Goal: Task Accomplishment & Management: Use online tool/utility

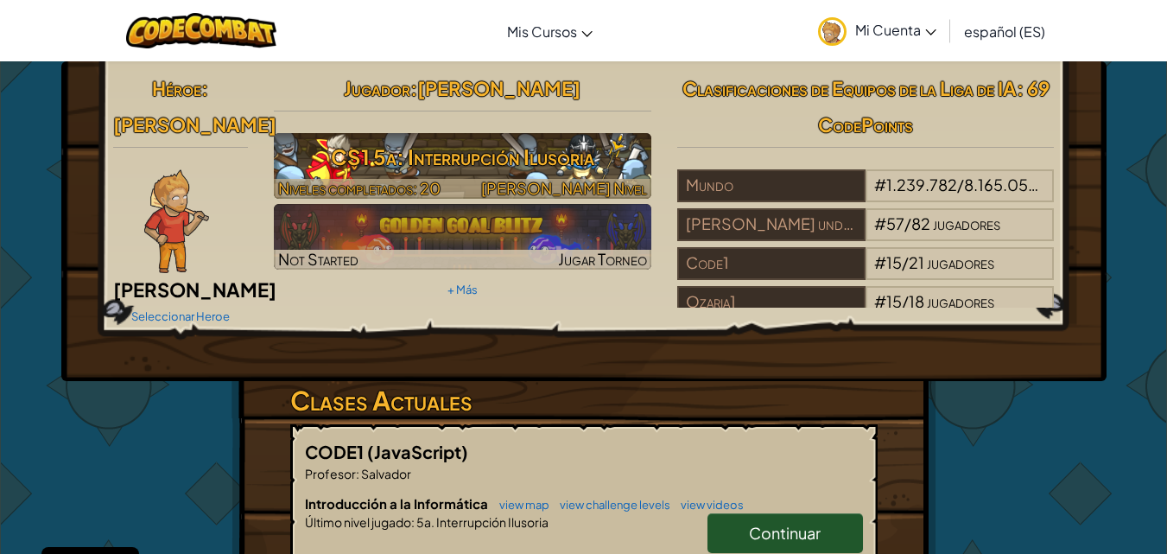
click at [544, 166] on h3 "CS1 5a: Interrupción Ilusoria" at bounding box center [463, 156] width 378 height 39
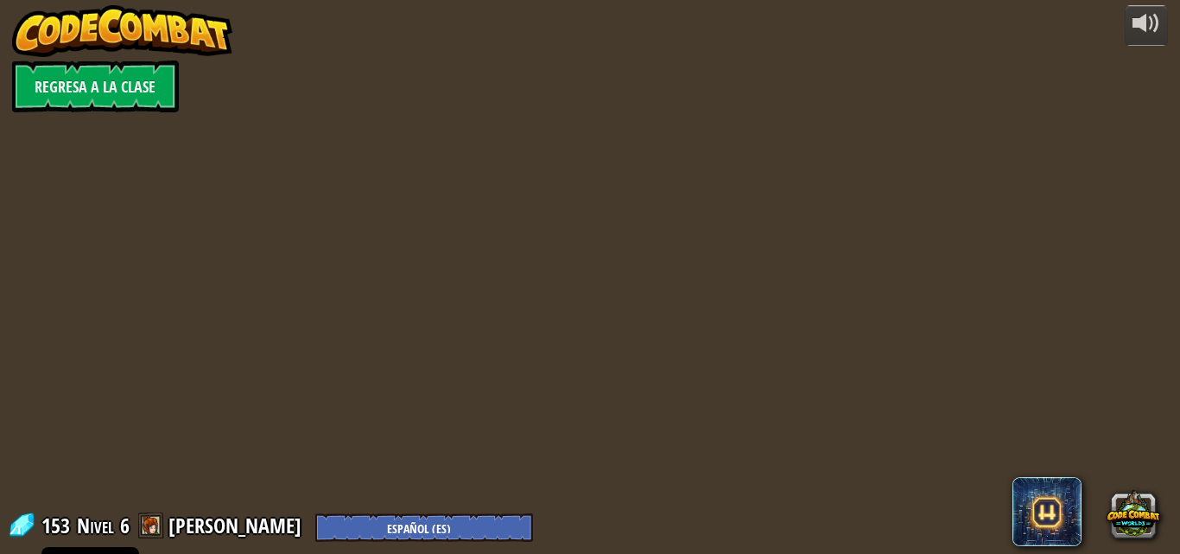
select select "es-ES"
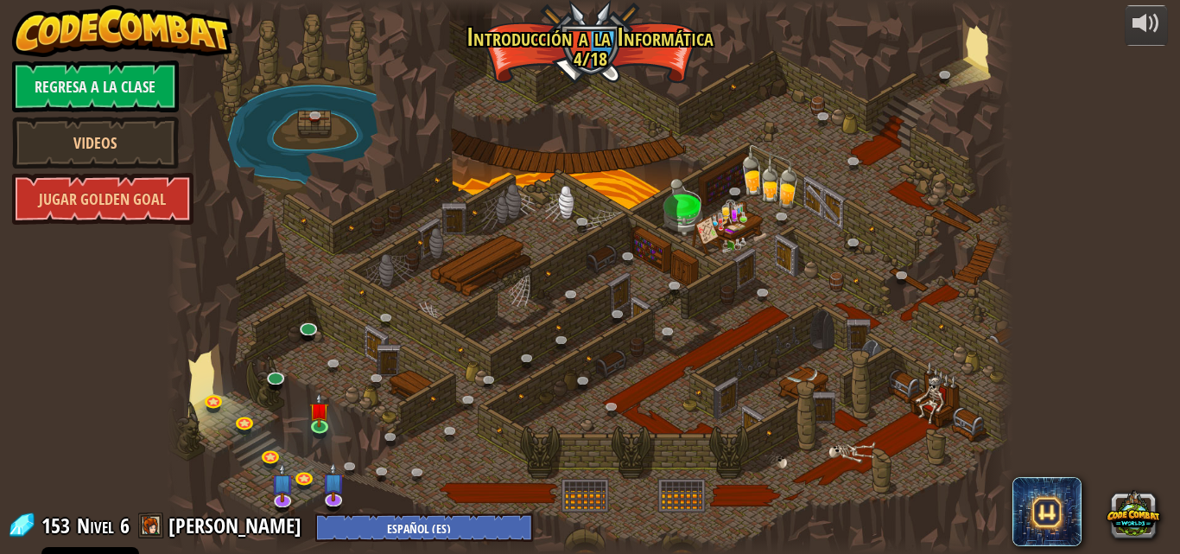
select select "es-ES"
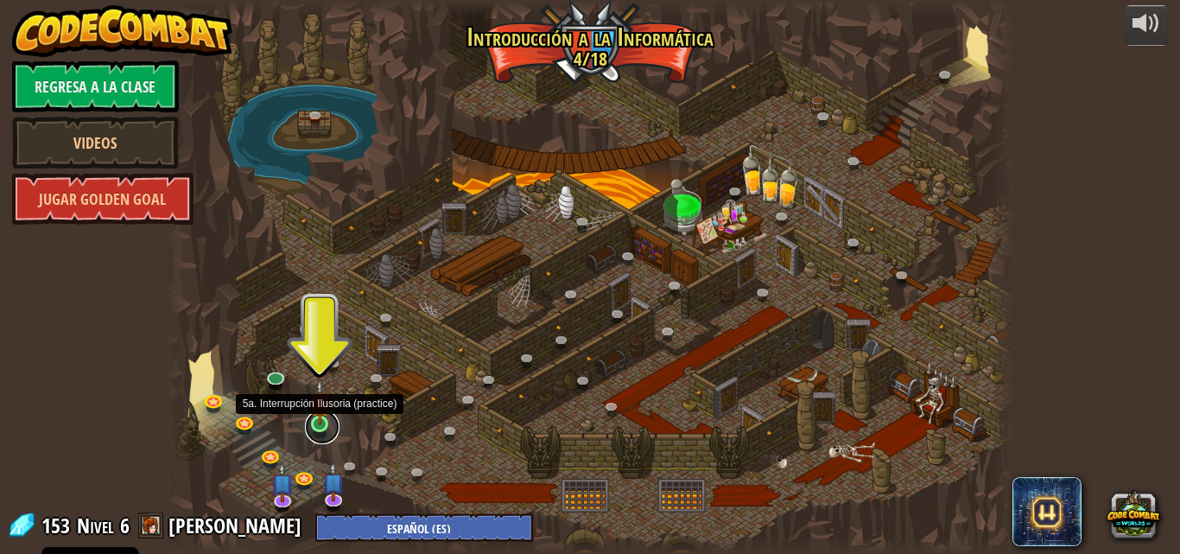
click at [328, 428] on link at bounding box center [322, 427] width 35 height 35
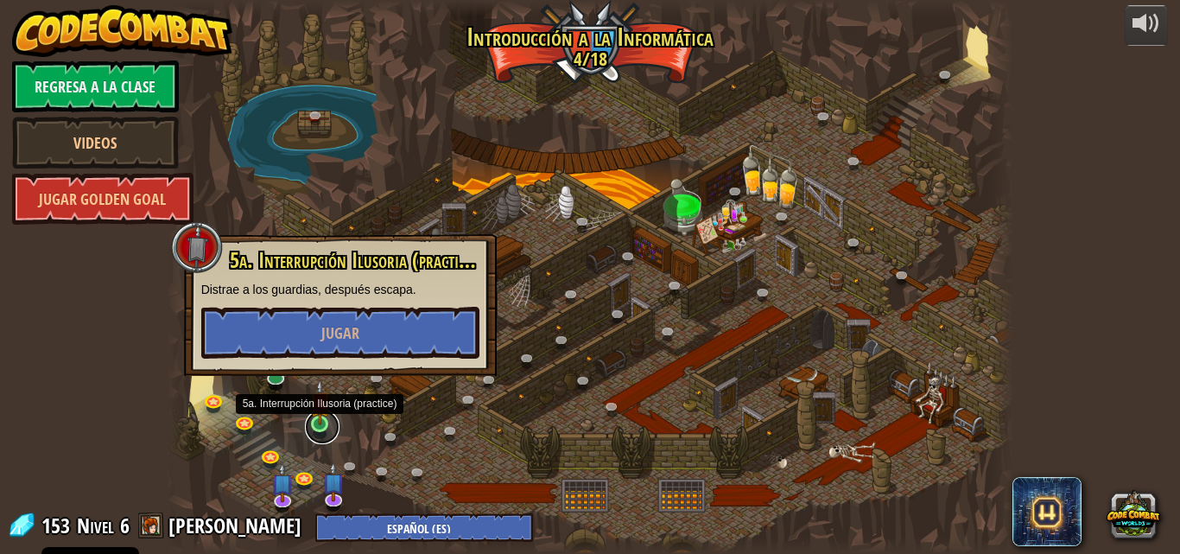
click at [328, 428] on link at bounding box center [322, 427] width 35 height 35
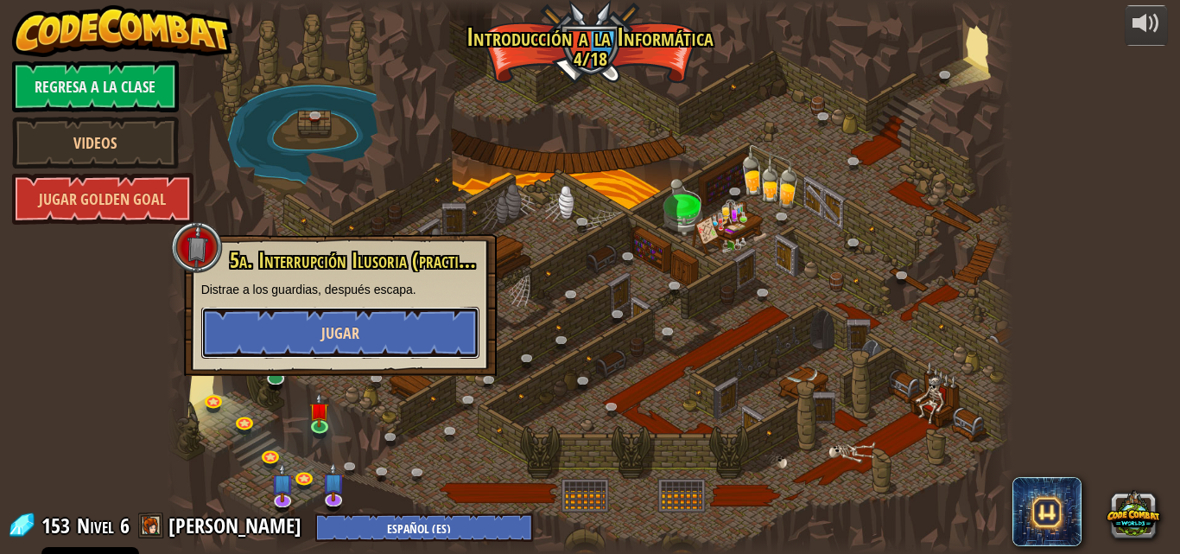
click at [359, 343] on button "Jugar" at bounding box center [340, 333] width 278 height 52
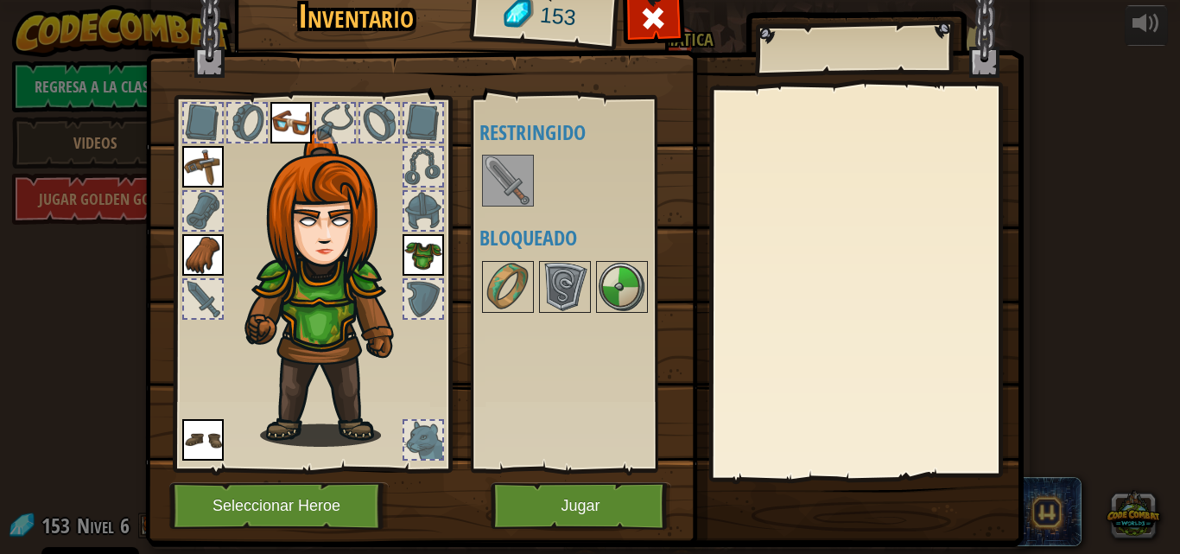
click at [506, 174] on img at bounding box center [508, 180] width 48 height 48
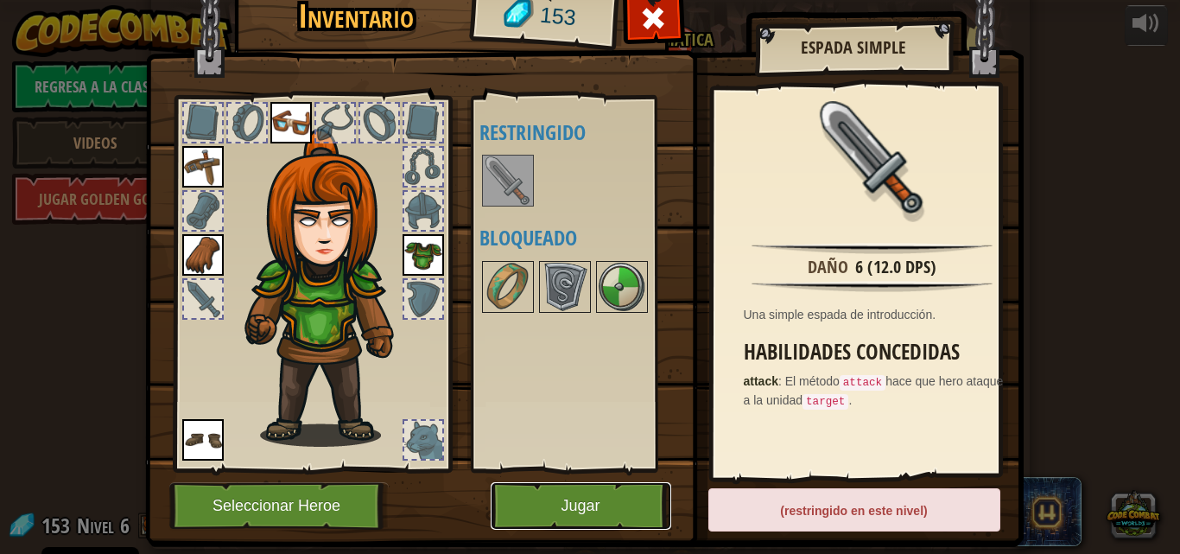
click at [611, 491] on button "Jugar" at bounding box center [581, 506] width 181 height 48
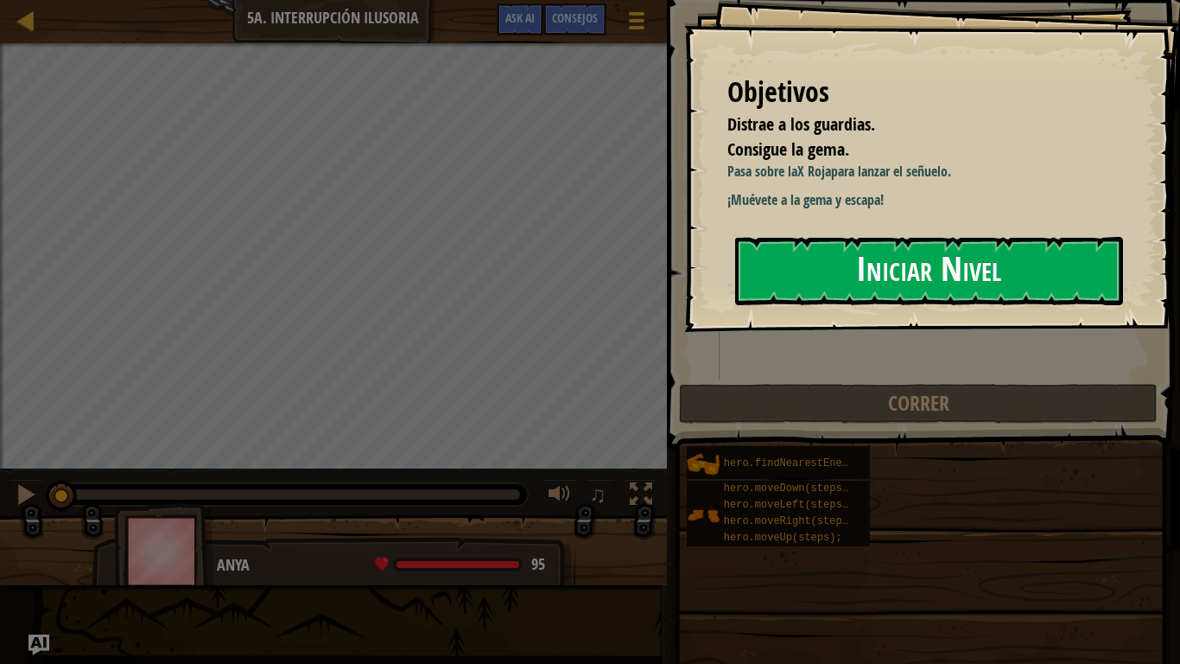
click at [821, 270] on button "Iniciar Nivel" at bounding box center [929, 271] width 388 height 68
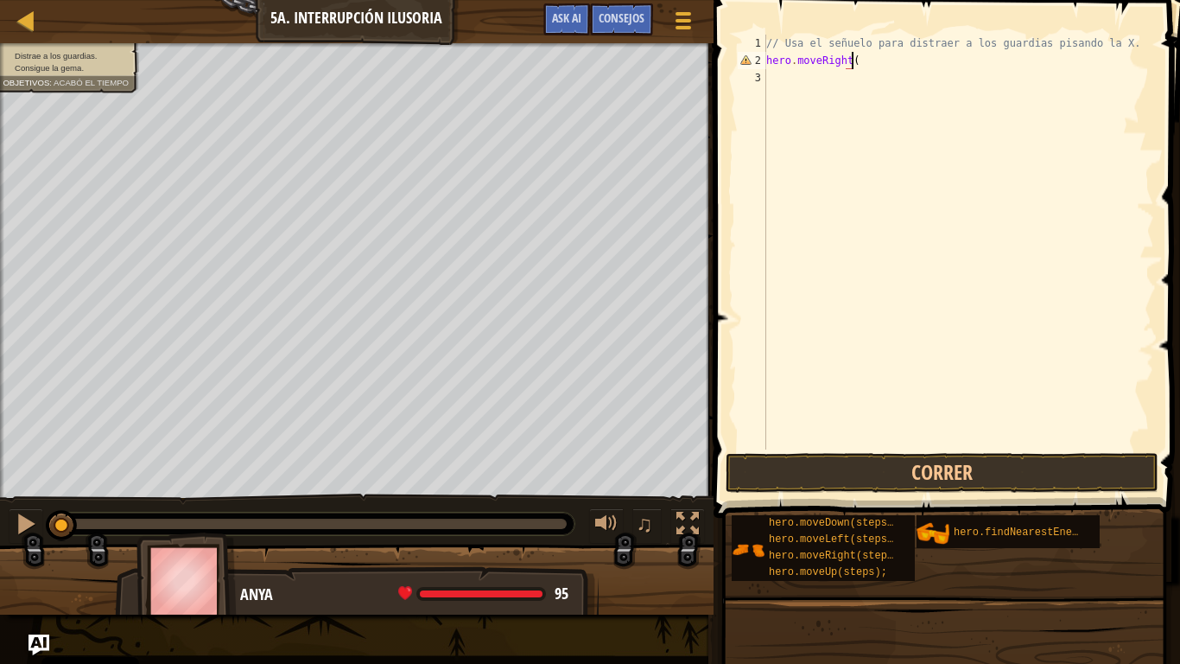
scroll to position [8, 6]
type textarea "hero.moveRight()"
click at [773, 78] on div "// Usa el señuelo para distraer a los guardias pisando la X. hero . moveRight (…" at bounding box center [958, 259] width 391 height 449
click at [847, 82] on div "// Usa el señuelo para distraer a los guardias pisando la X. hero . moveRight (…" at bounding box center [958, 259] width 391 height 449
type textarea "hero.moveDown(2)"
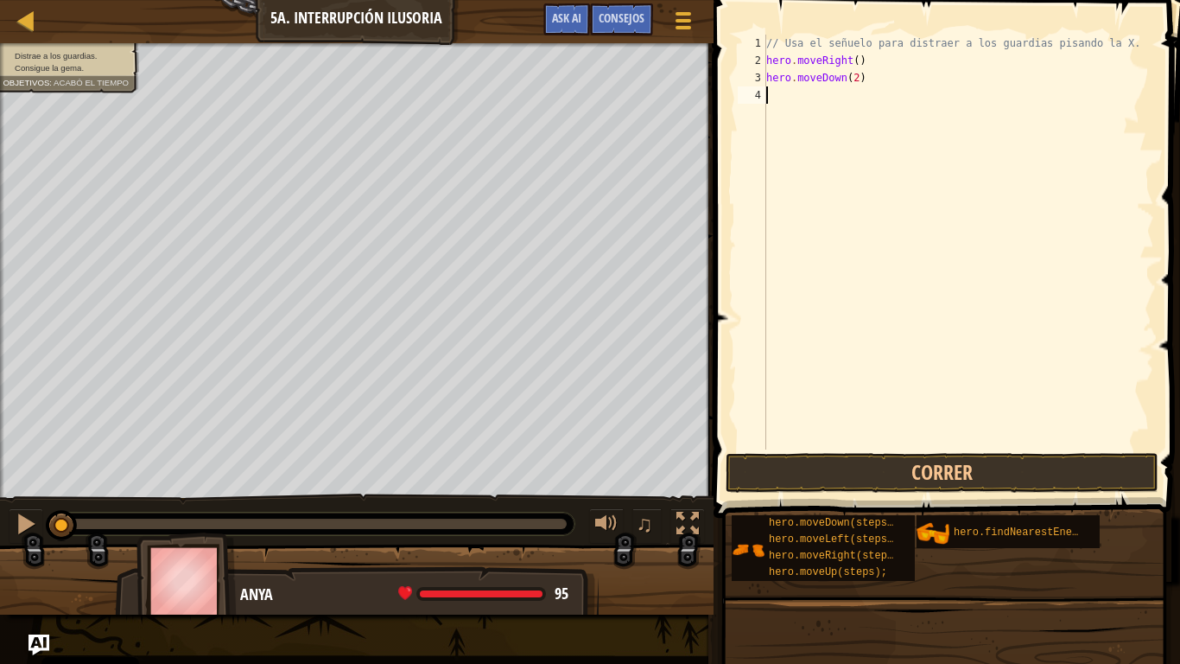
click at [784, 102] on div "// Usa el señuelo para distraer a los guardias pisando la X. hero . moveRight (…" at bounding box center [958, 259] width 391 height 449
click at [835, 94] on div "// Usa el señuelo para distraer a los guardias pisando la X. hero . moveRight (…" at bounding box center [958, 259] width 391 height 449
type textarea "hero.moveUp(2)"
click at [802, 118] on div "// Usa el señuelo para distraer a los guardias pisando la X. hero . moveRight (…" at bounding box center [958, 259] width 391 height 449
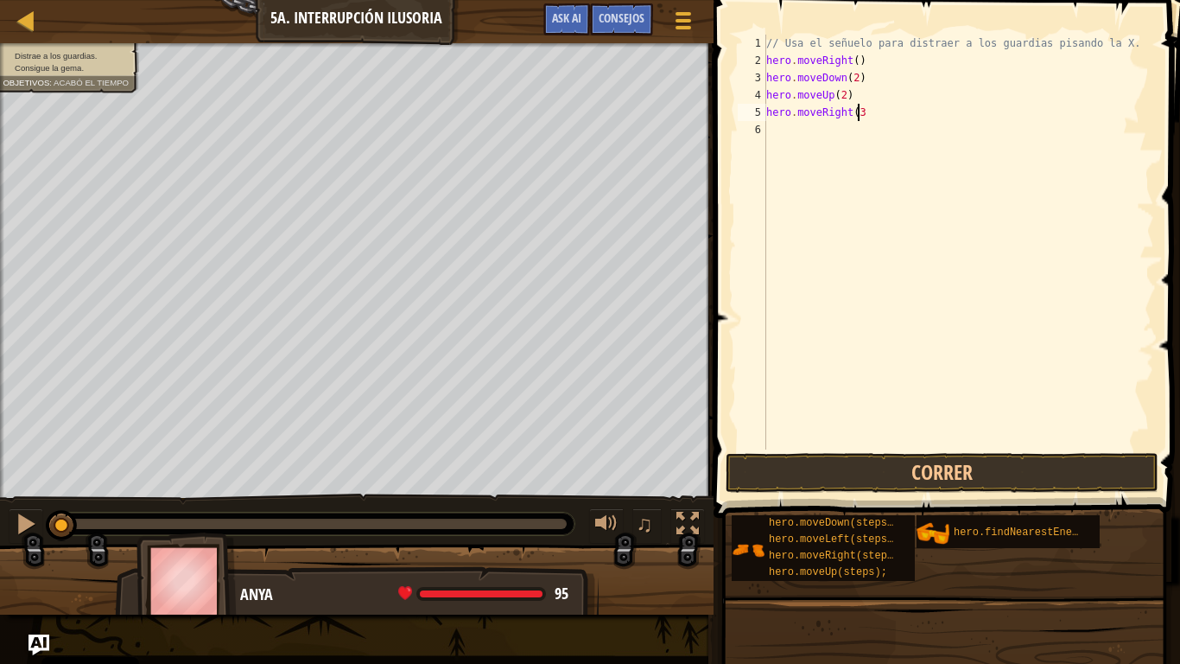
scroll to position [8, 7]
type textarea "hero.moveRight(3)"
click at [908, 466] on button "Correr" at bounding box center [942, 473] width 433 height 40
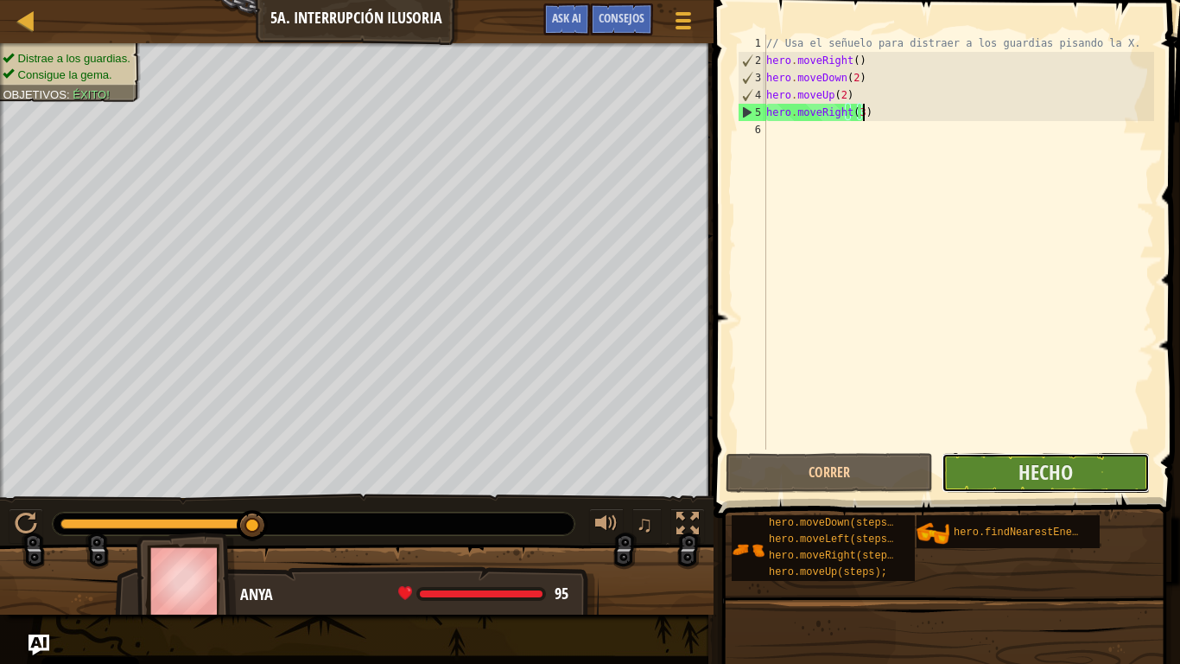
click at [1079, 477] on button "Hecho" at bounding box center [1045, 473] width 207 height 40
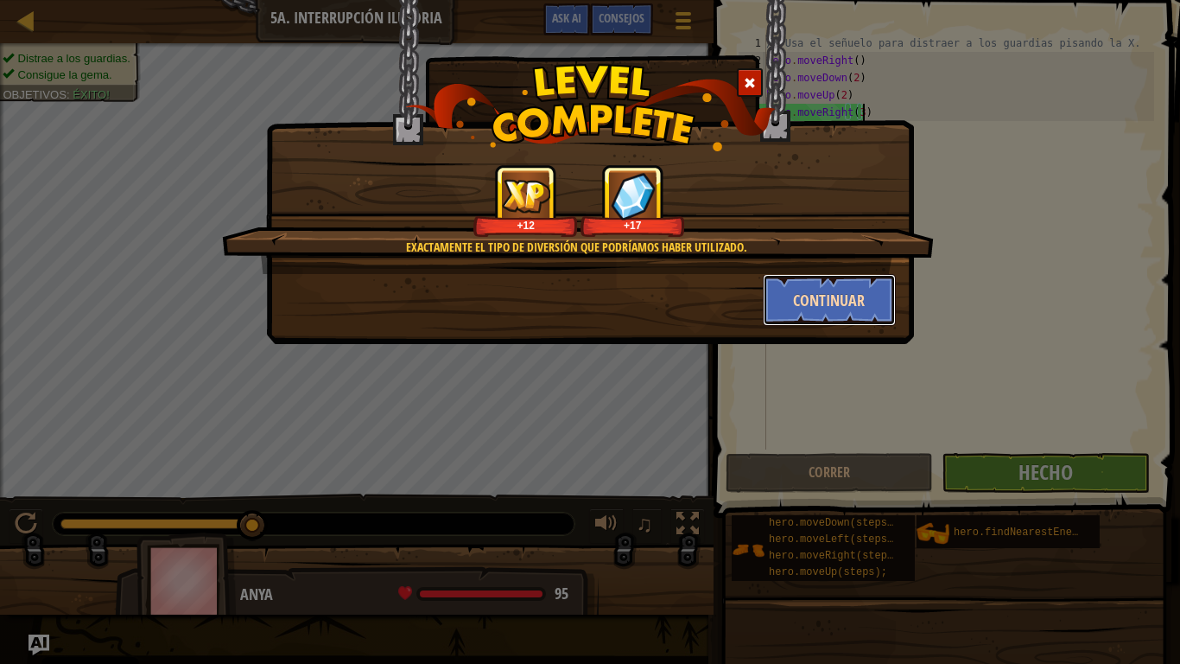
click at [803, 289] on button "Continuar" at bounding box center [830, 300] width 134 height 52
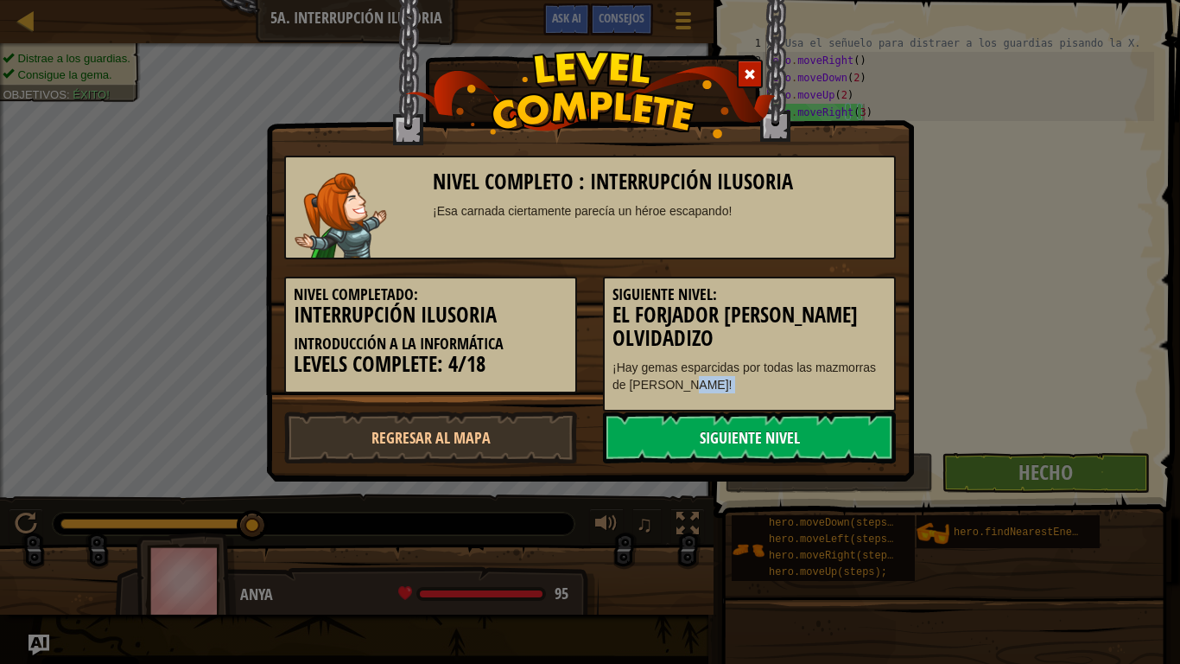
click at [787, 423] on div "Nivel completo : Interrupción Ilusoria ¡Esa carnada ciertamente parecía un héro…" at bounding box center [590, 300] width 612 height 325
click at [780, 424] on link "Siguiente nivel" at bounding box center [749, 437] width 293 height 52
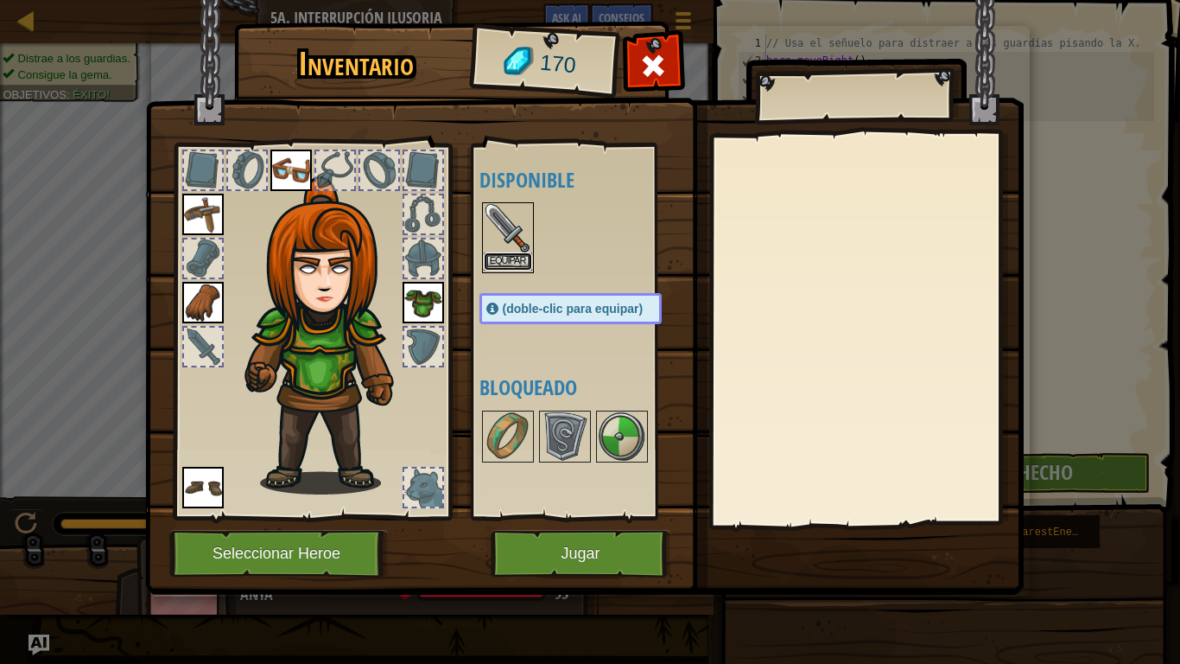
click at [514, 264] on button "Equipar" at bounding box center [508, 261] width 48 height 18
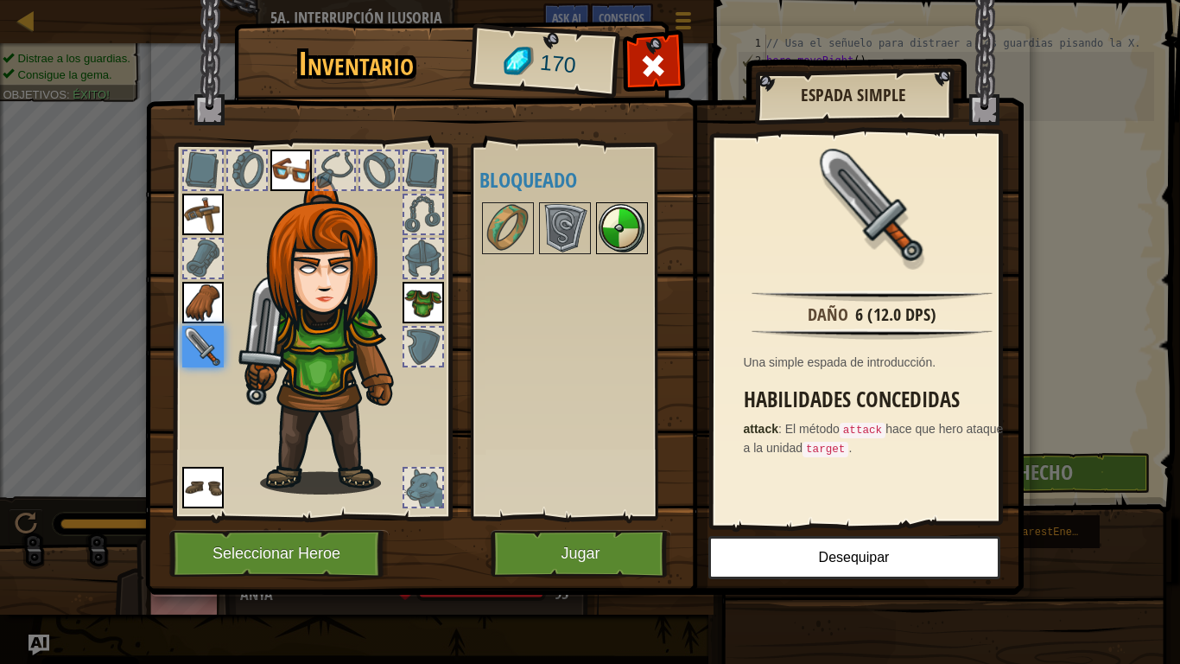
click at [627, 237] on img at bounding box center [622, 228] width 48 height 48
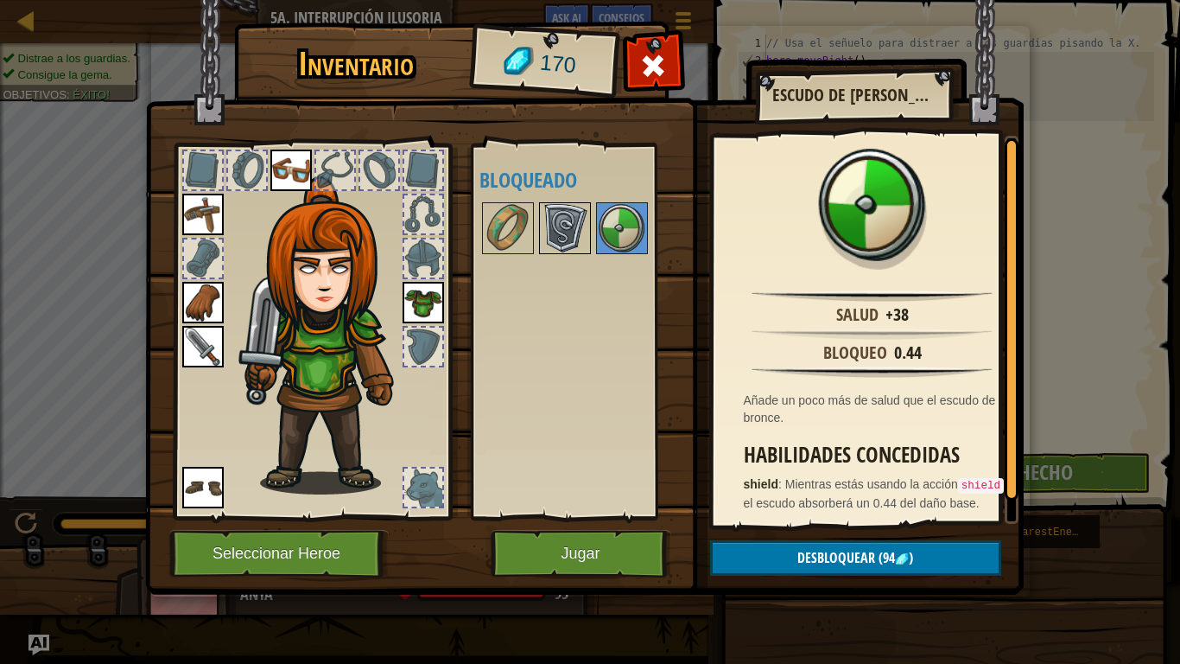
click at [563, 232] on img at bounding box center [565, 228] width 48 height 48
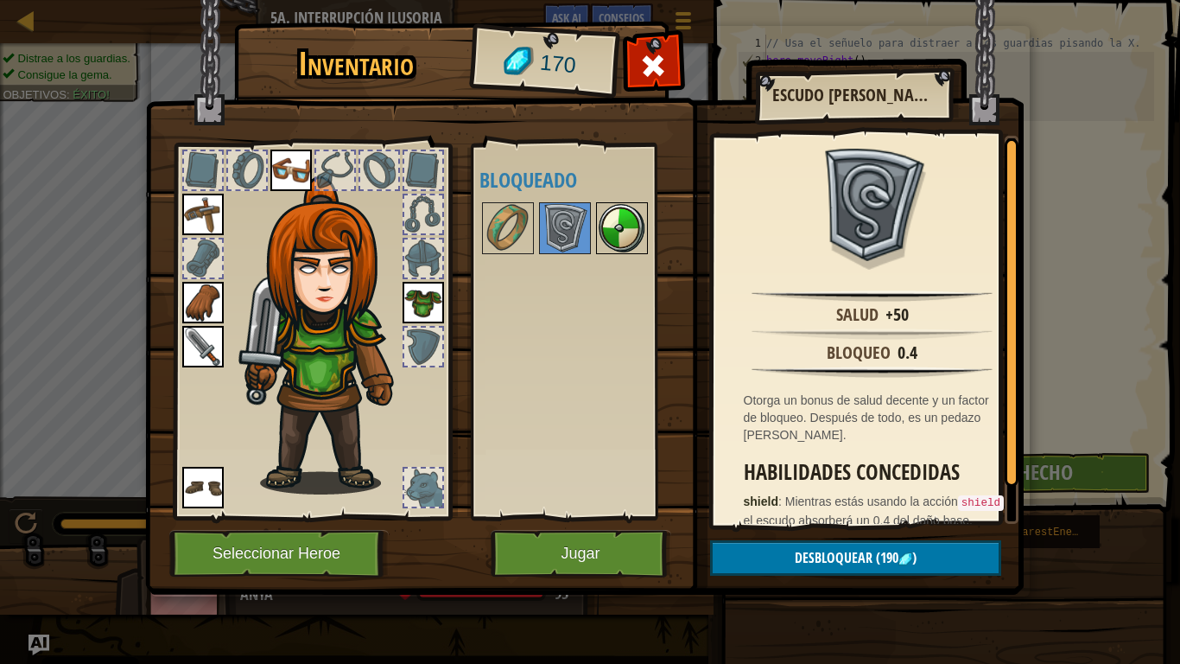
click at [613, 222] on img at bounding box center [622, 228] width 48 height 48
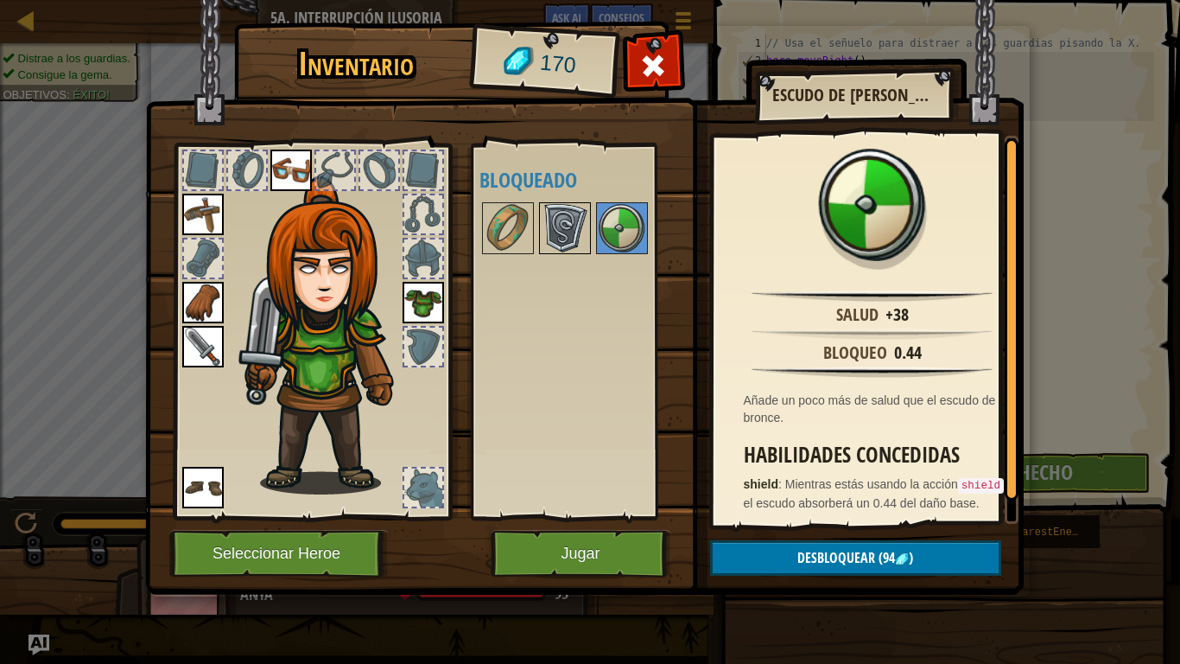
click at [556, 224] on img at bounding box center [565, 228] width 48 height 48
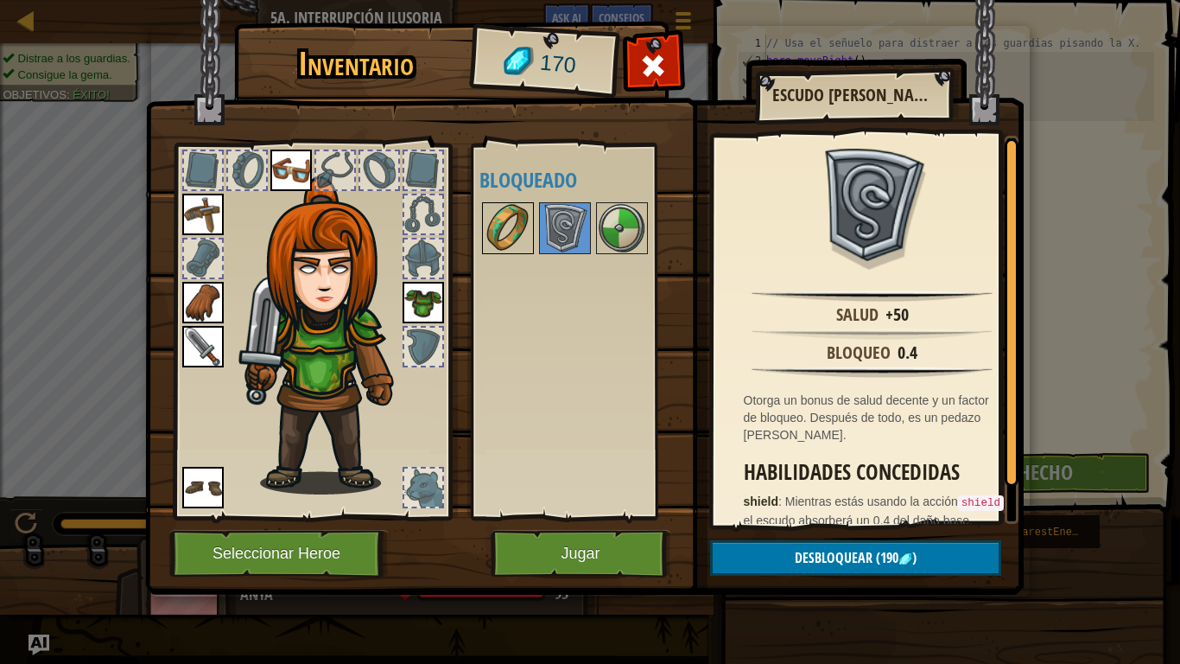
click at [519, 222] on img at bounding box center [508, 228] width 48 height 48
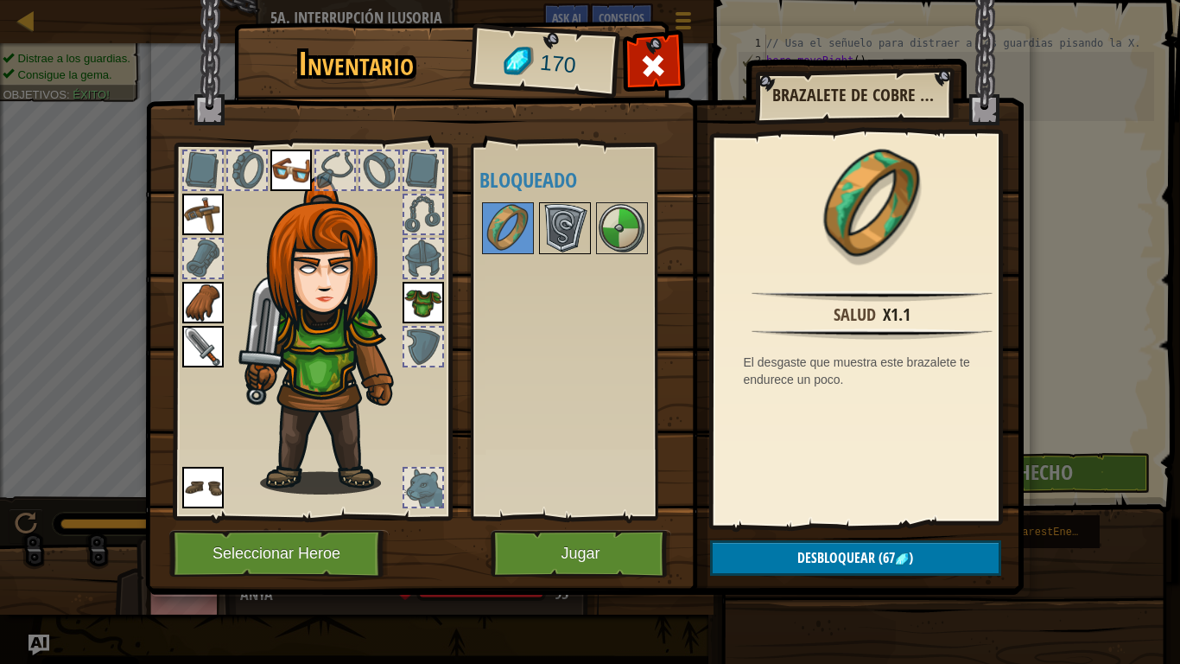
click at [563, 228] on img at bounding box center [565, 228] width 48 height 48
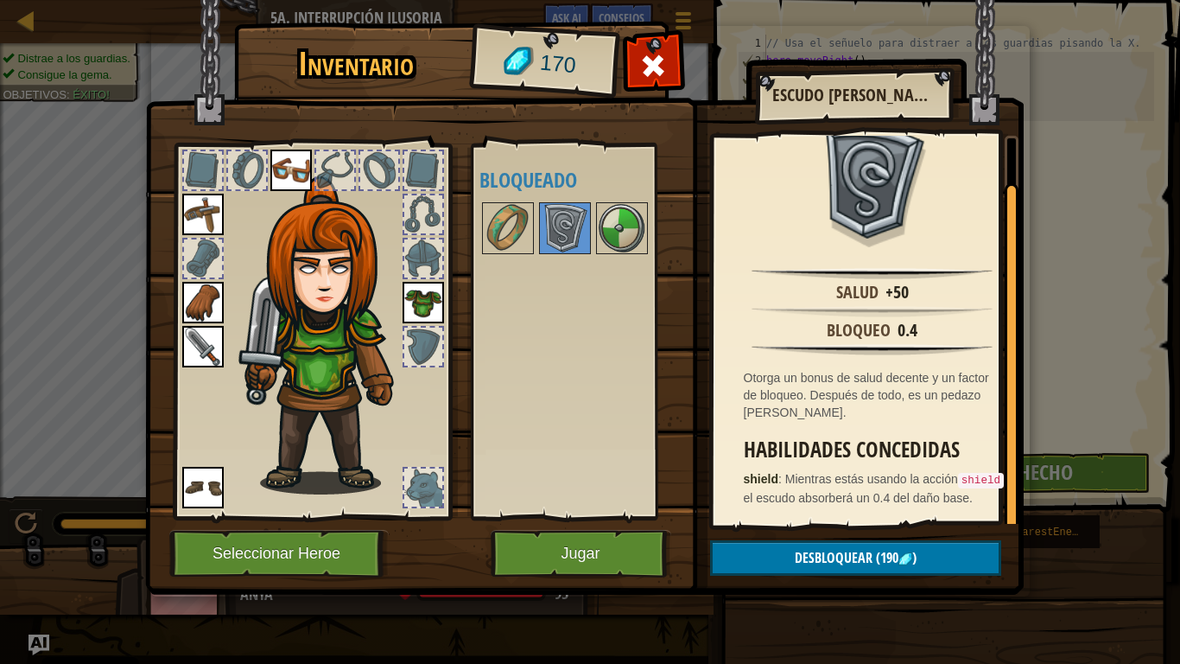
scroll to position [38, 0]
click at [625, 238] on img at bounding box center [622, 228] width 48 height 48
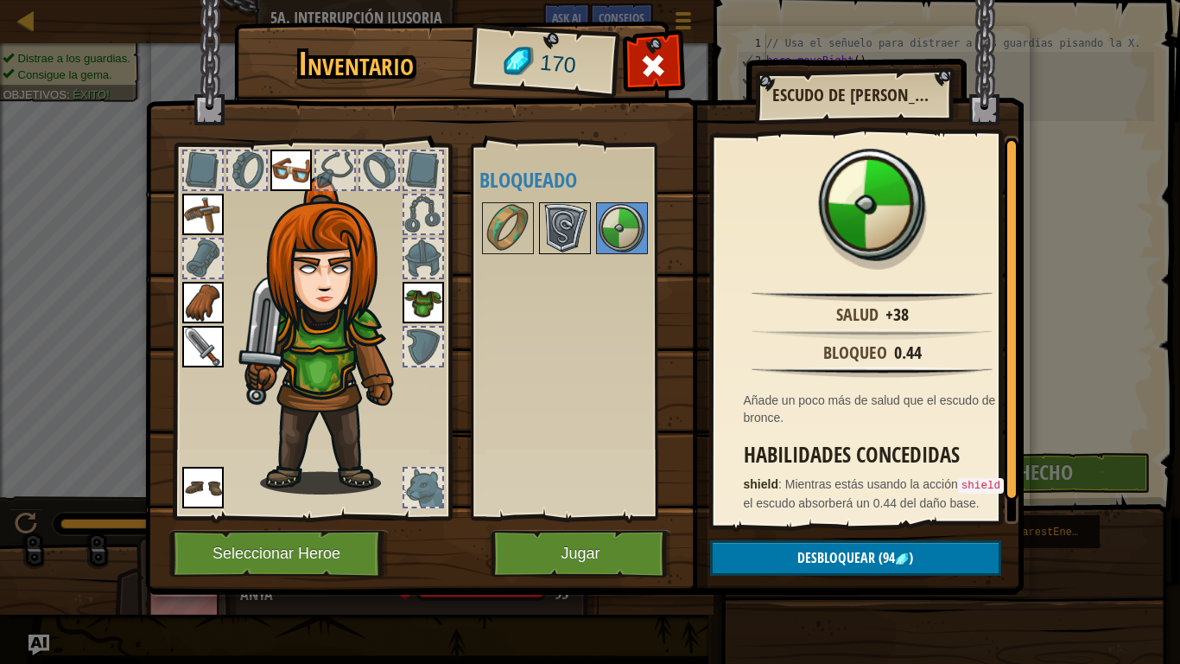
click at [567, 237] on img at bounding box center [565, 228] width 48 height 48
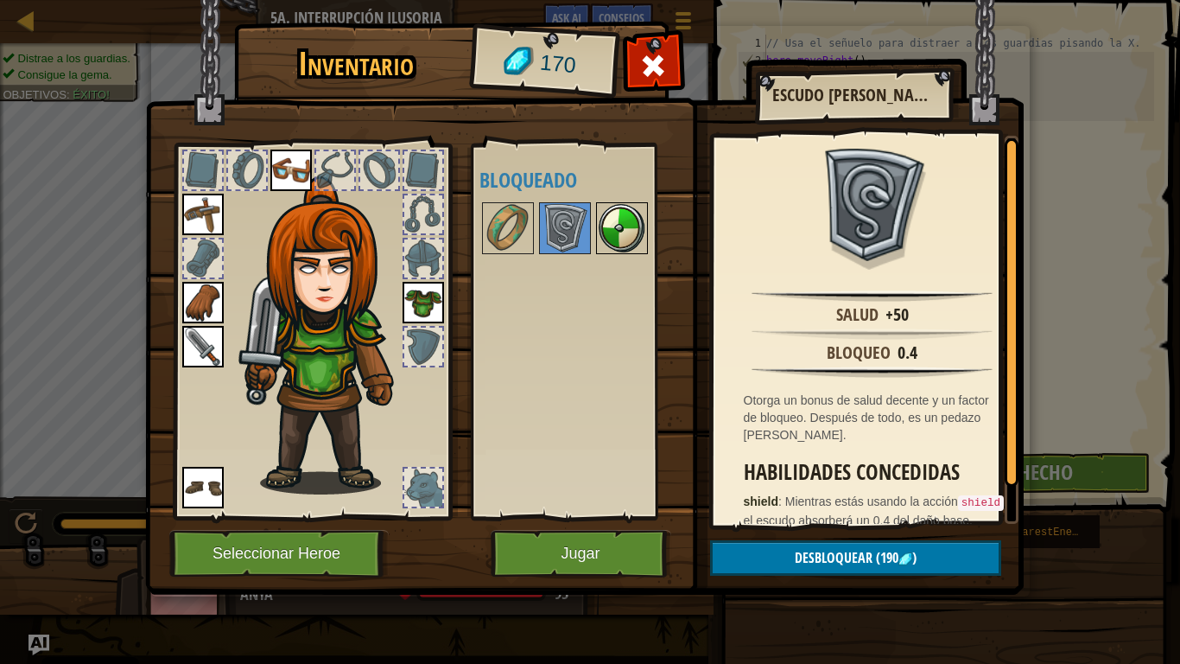
click at [609, 213] on img at bounding box center [622, 228] width 48 height 48
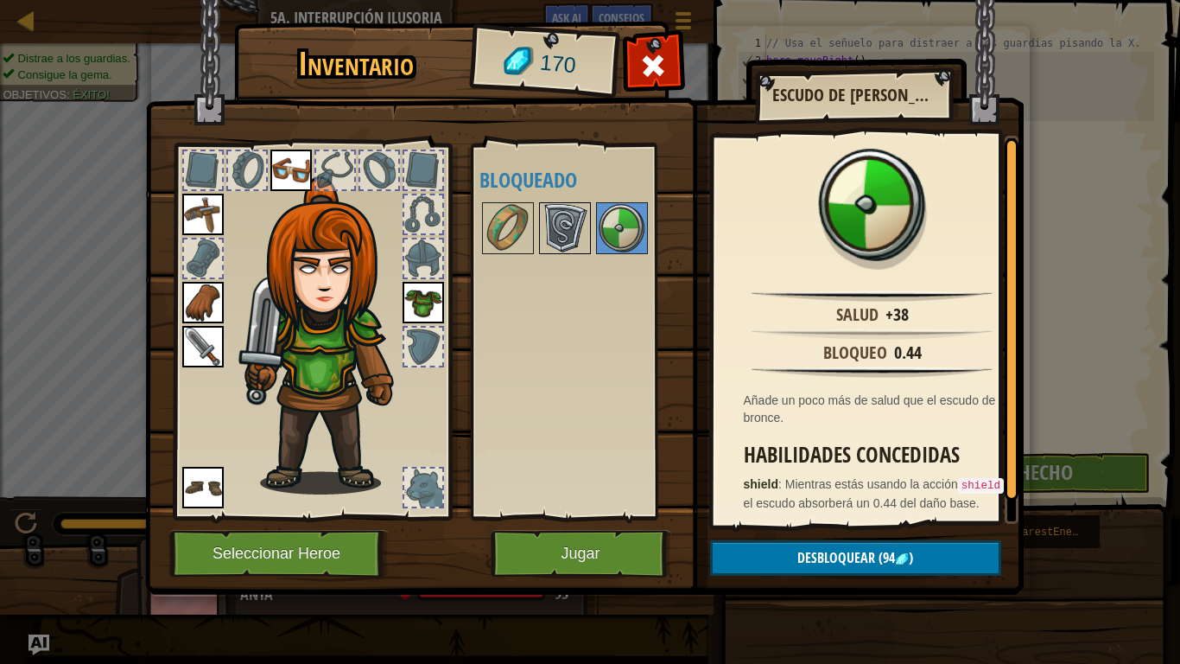
click at [579, 231] on img at bounding box center [565, 228] width 48 height 48
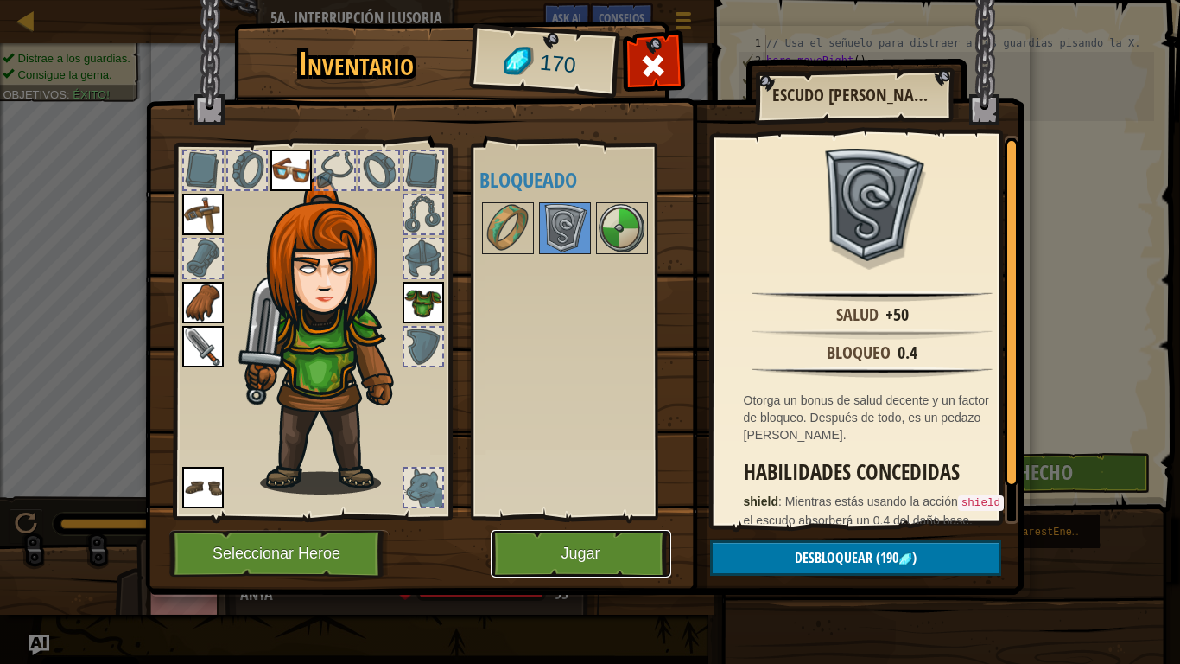
click at [617, 553] on button "Jugar" at bounding box center [581, 554] width 181 height 48
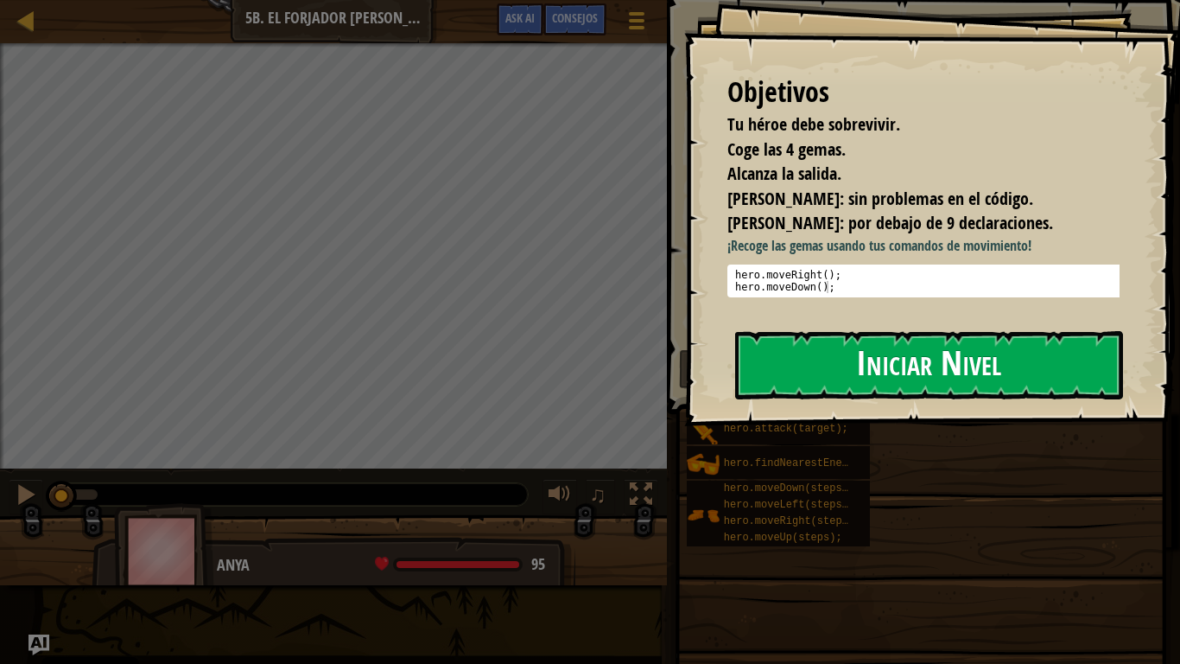
click at [759, 372] on button "Iniciar Nivel" at bounding box center [929, 365] width 388 height 68
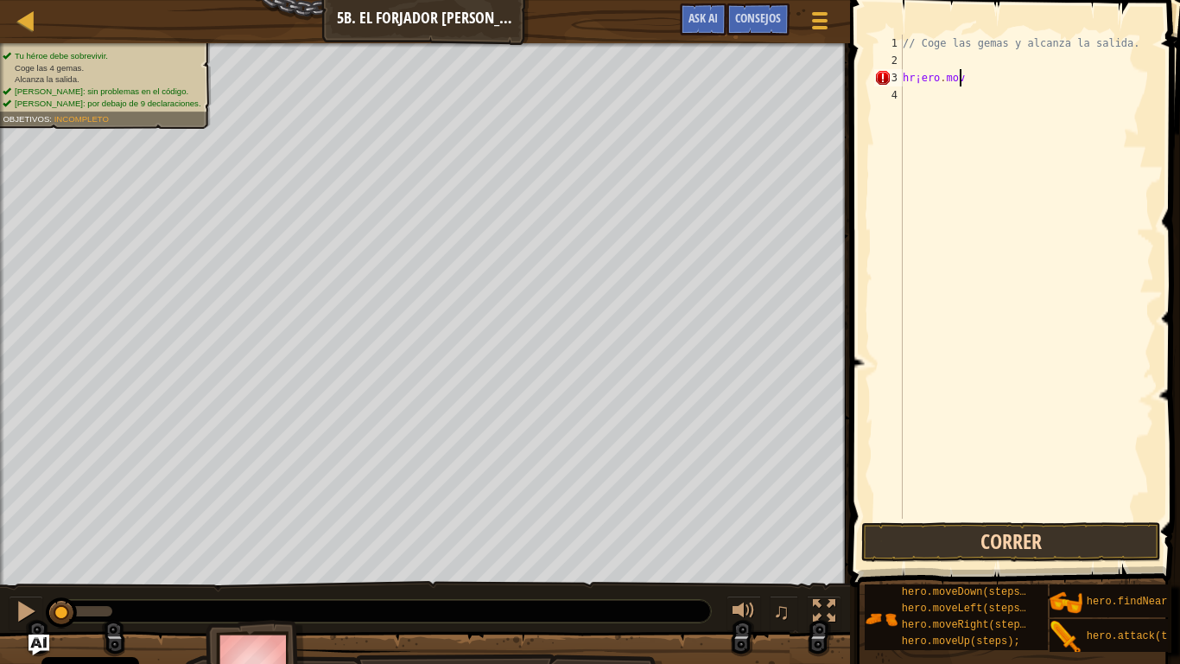
scroll to position [8, 4]
type textarea "hr¡ero.move"
click at [919, 93] on div "// Coge las gemas y alcanza la salida. hr¡ero . move" at bounding box center [1027, 294] width 255 height 518
click at [920, 78] on div "// Coge las gemas y alcanza la salida. hr¡ero . move" at bounding box center [1027, 294] width 255 height 518
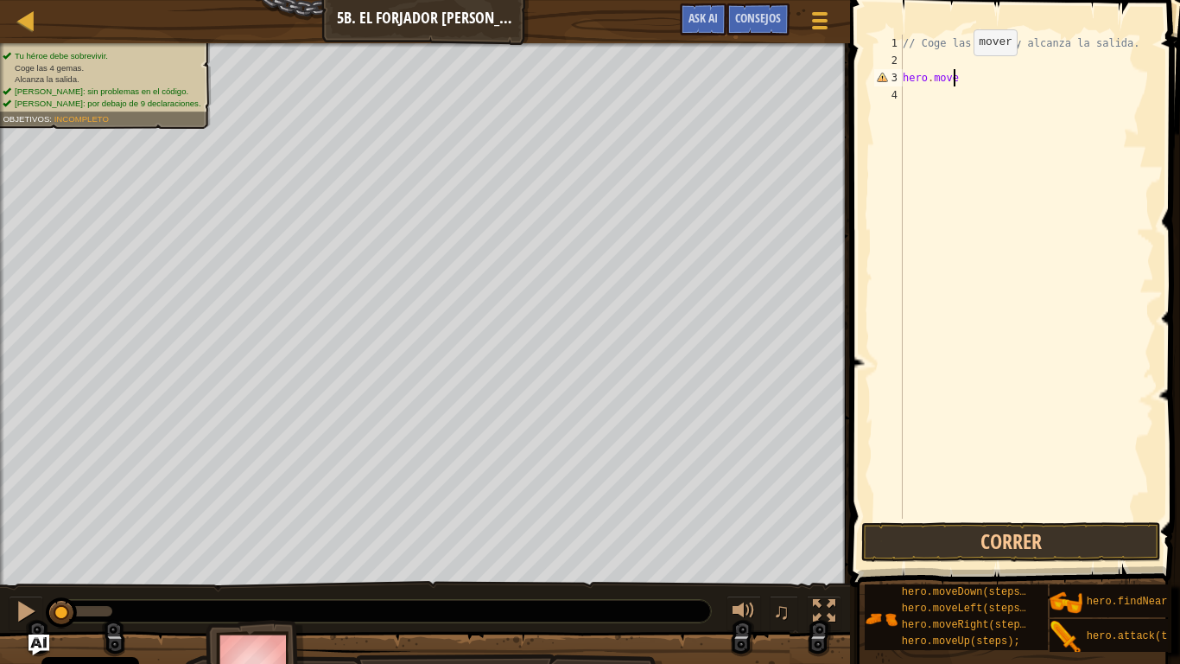
click at [959, 73] on div "// Coge las gemas y alcanza la salida. hero . move" at bounding box center [1027, 294] width 255 height 518
type textarea "hero.moveRight()"
click at [912, 96] on div "// Coge las gemas y alcanza la salida. hero . moveRight ( )" at bounding box center [1027, 294] width 255 height 518
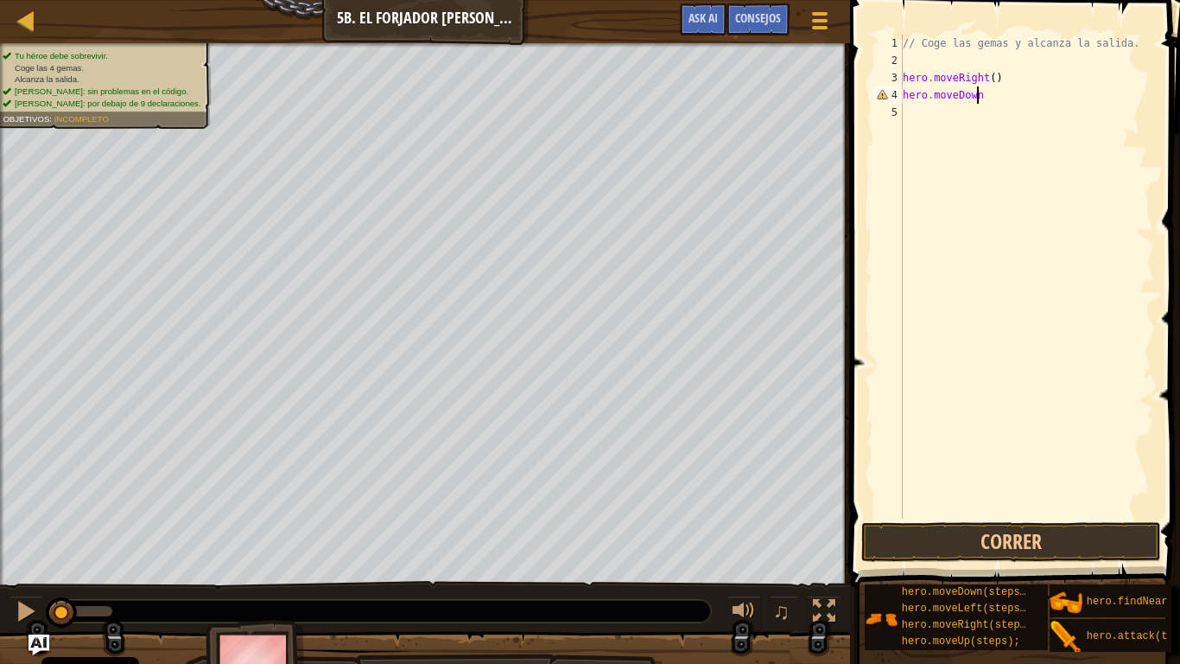
scroll to position [8, 6]
type textarea "hero.moveDown()"
click at [906, 109] on div "// Coge las gemas y alcanza la salida. hero . moveRight ( ) hero . moveDown ( )" at bounding box center [1027, 294] width 255 height 518
click at [987, 112] on div "// Coge las gemas y alcanza la salida. hero . moveRight ( ) hero . moveDown ( )…" at bounding box center [1027, 294] width 255 height 518
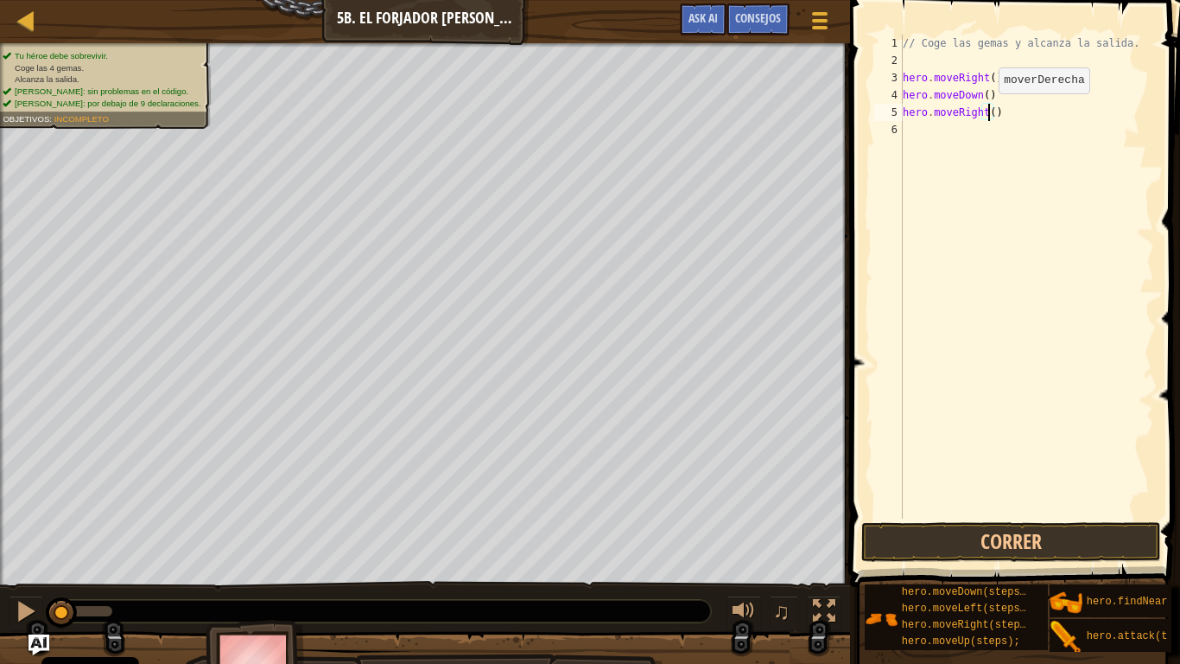
type textarea "hero.moveRight(2)"
click at [913, 130] on div "// Coge las gemas y alcanza la salida. hero . moveRight ( ) hero . moveDown ( )…" at bounding box center [1027, 294] width 255 height 518
type textarea "hero.moveUp()"
click at [914, 147] on div "// Coge las gemas y alcanza la salida. hero . moveRight ( ) hero . moveDown ( )…" at bounding box center [1027, 294] width 255 height 518
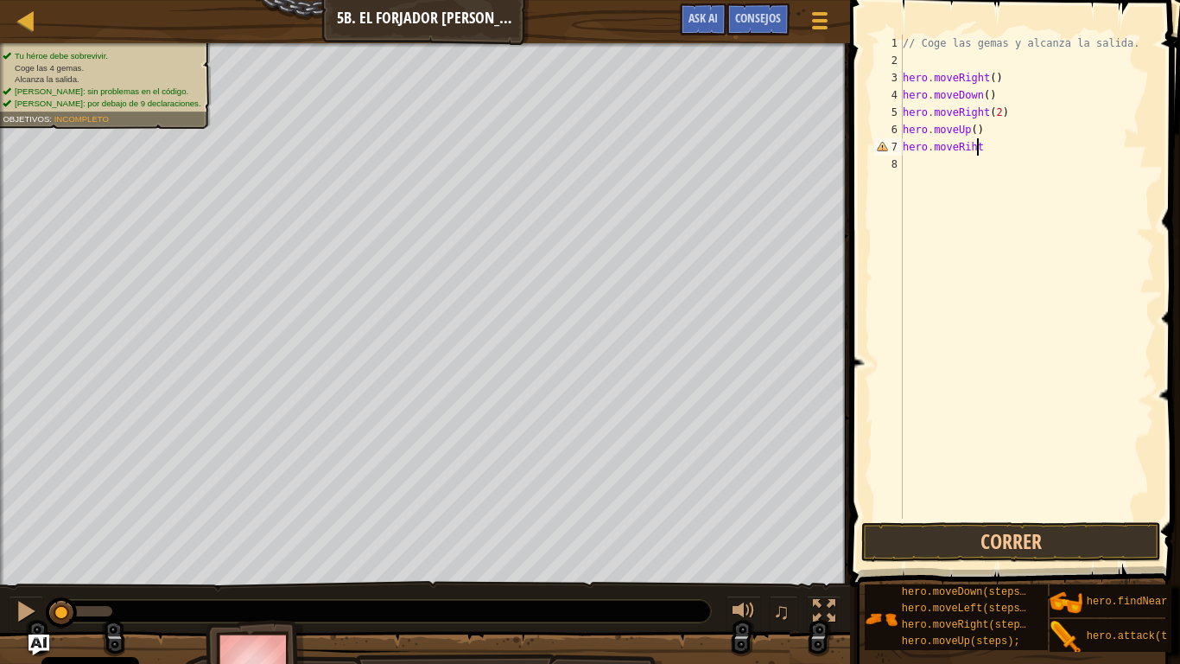
click at [963, 147] on div "// Coge las gemas y alcanza la salida. hero . moveRight ( ) hero . moveDown ( )…" at bounding box center [1027, 294] width 255 height 518
click at [993, 154] on div "// Coge las gemas y alcanza la salida. hero . moveRight ( ) hero . moveDown ( )…" at bounding box center [1027, 294] width 255 height 518
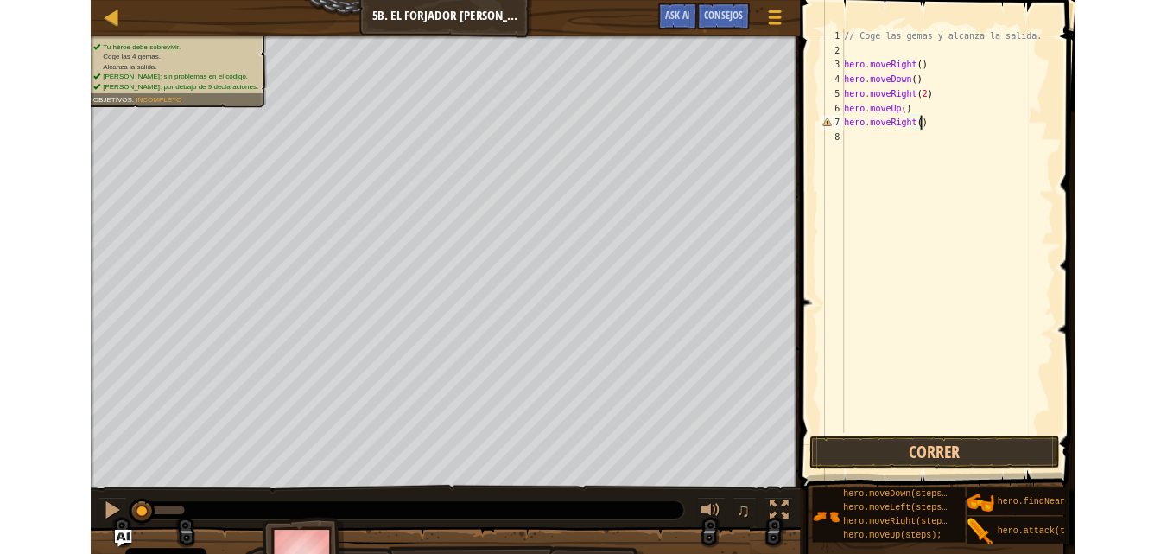
scroll to position [8, 7]
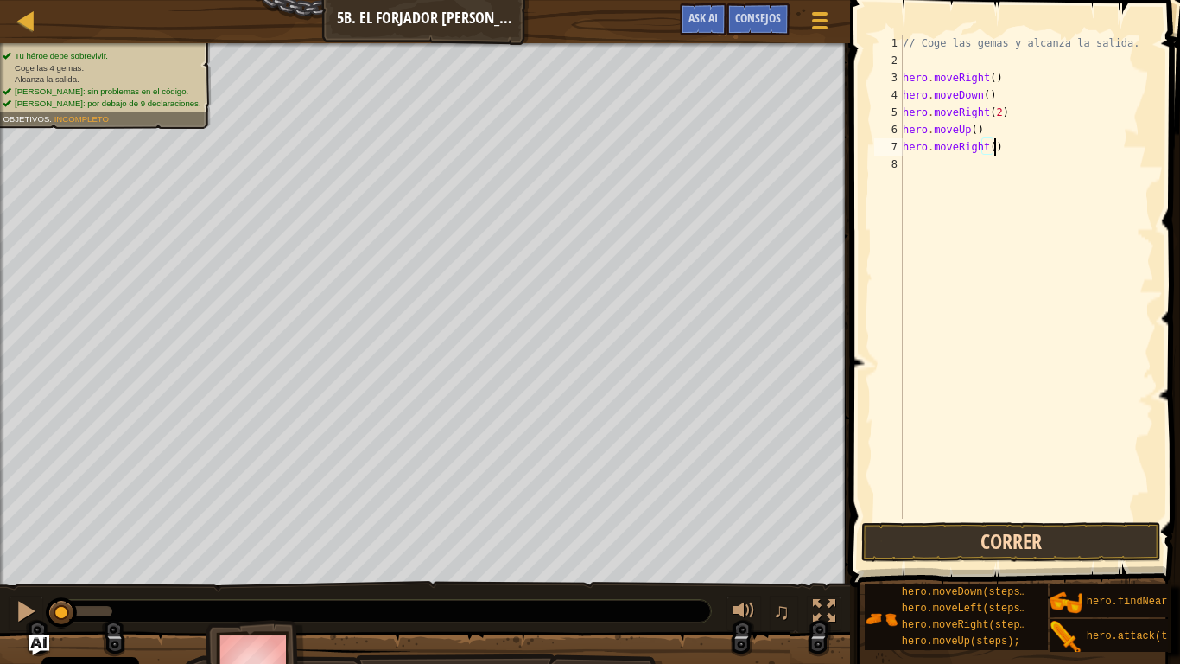
type textarea "hero.moveRight()"
click at [1045, 545] on button "Correr" at bounding box center [1012, 542] width 300 height 40
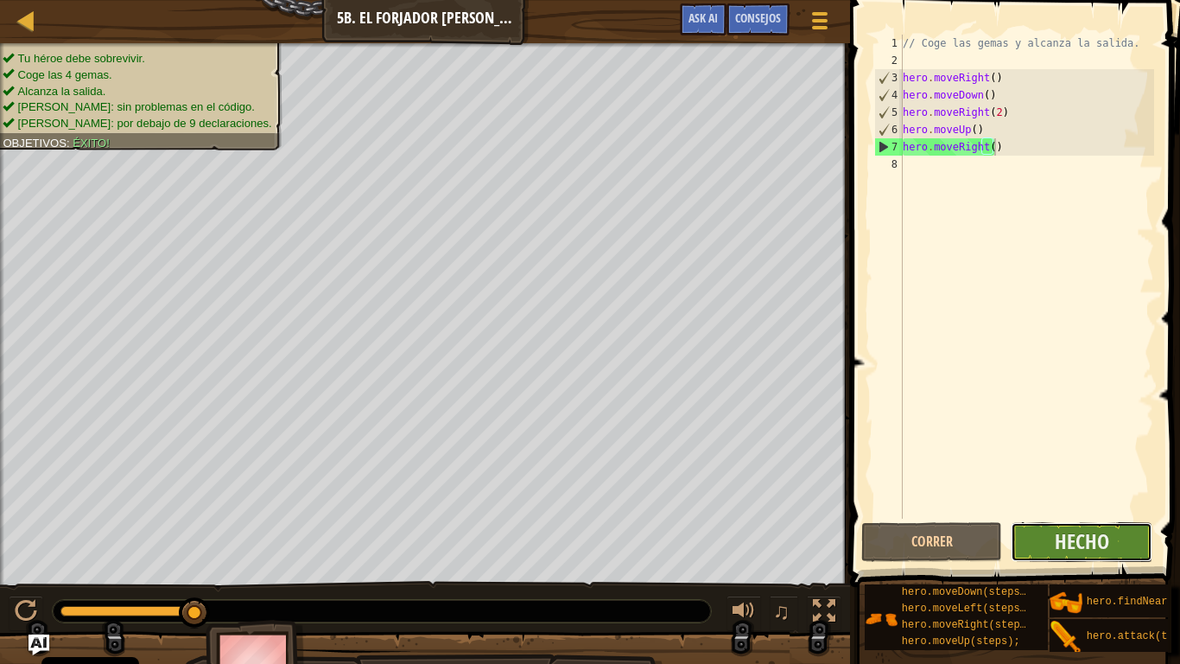
click at [1042, 537] on button "Hecho" at bounding box center [1082, 542] width 142 height 40
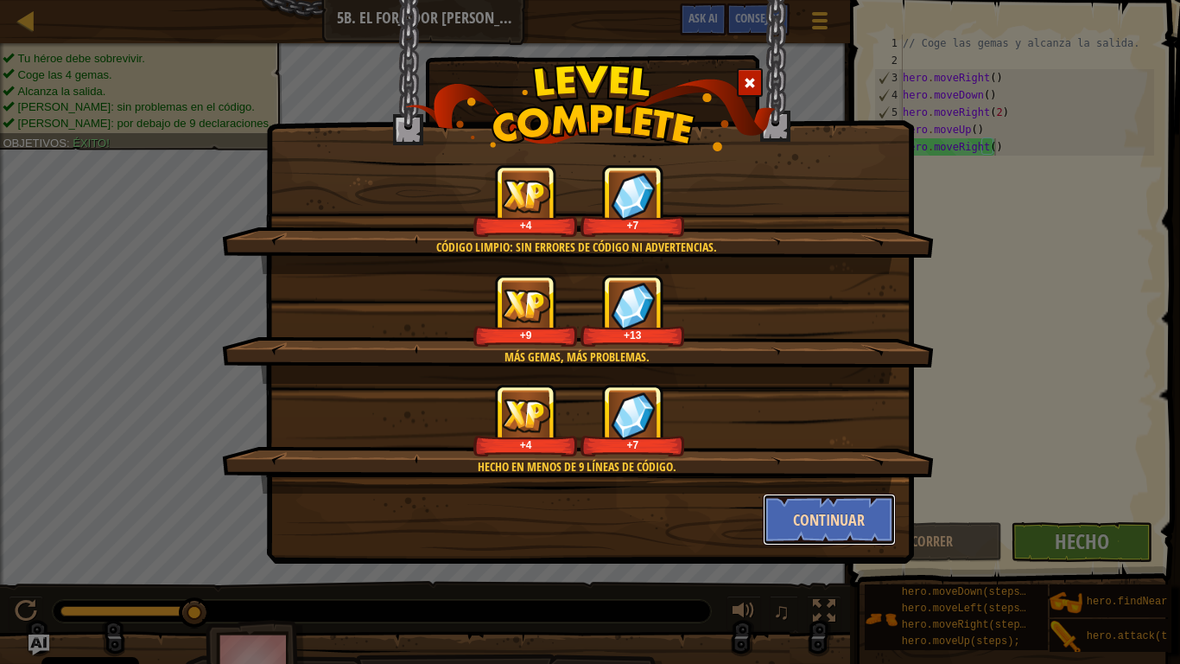
click at [838, 512] on button "Continuar" at bounding box center [830, 519] width 134 height 52
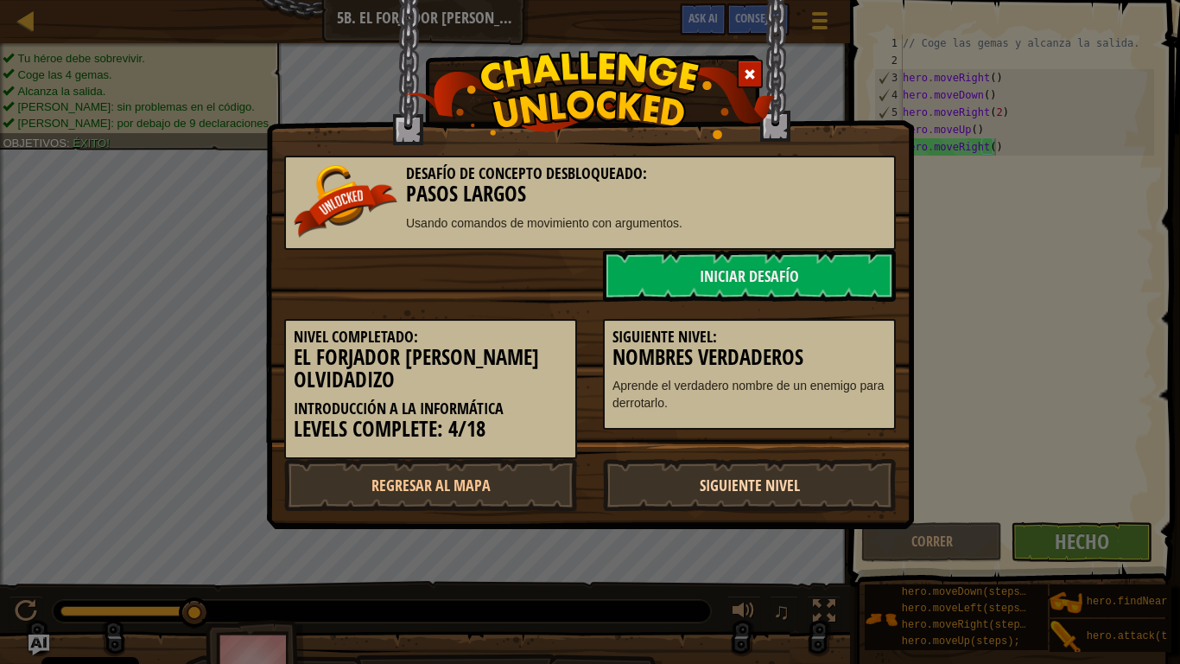
click at [823, 492] on link "Siguiente nivel" at bounding box center [749, 485] width 293 height 52
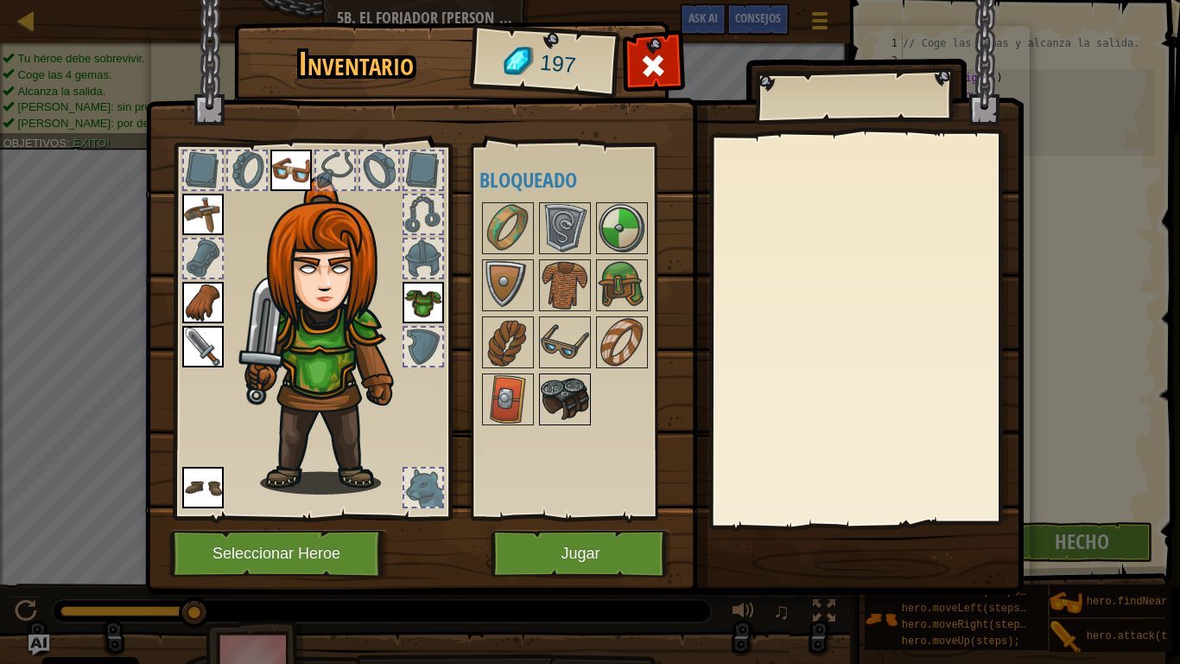
click at [580, 391] on img at bounding box center [565, 399] width 48 height 48
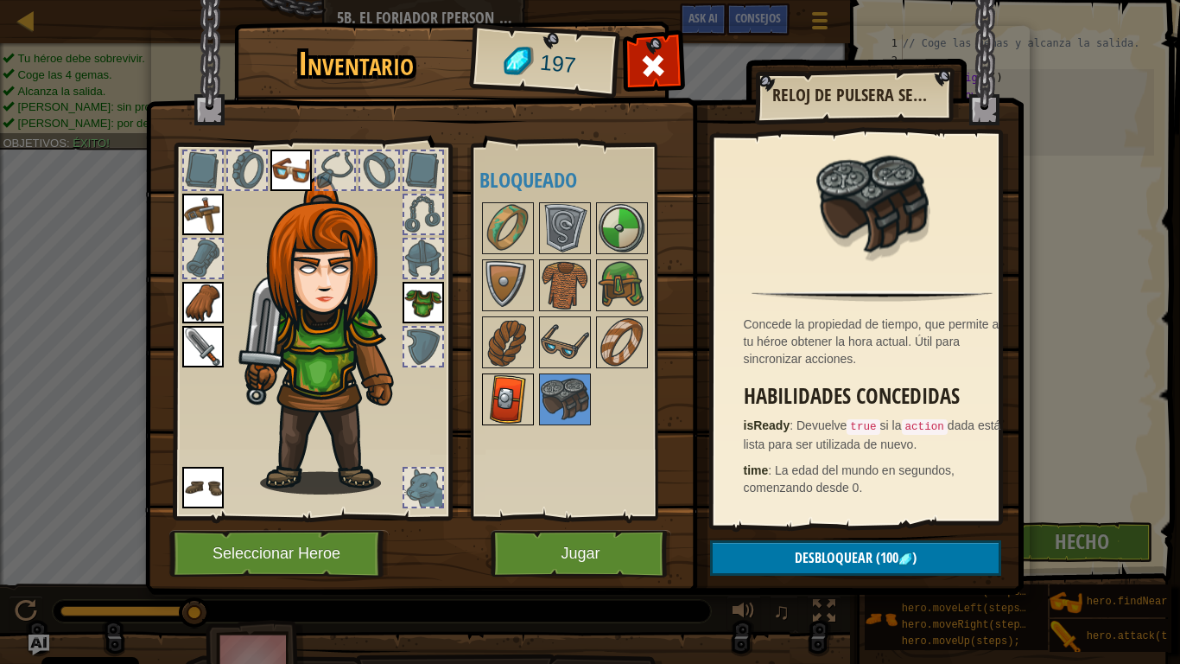
click at [507, 391] on img at bounding box center [508, 399] width 48 height 48
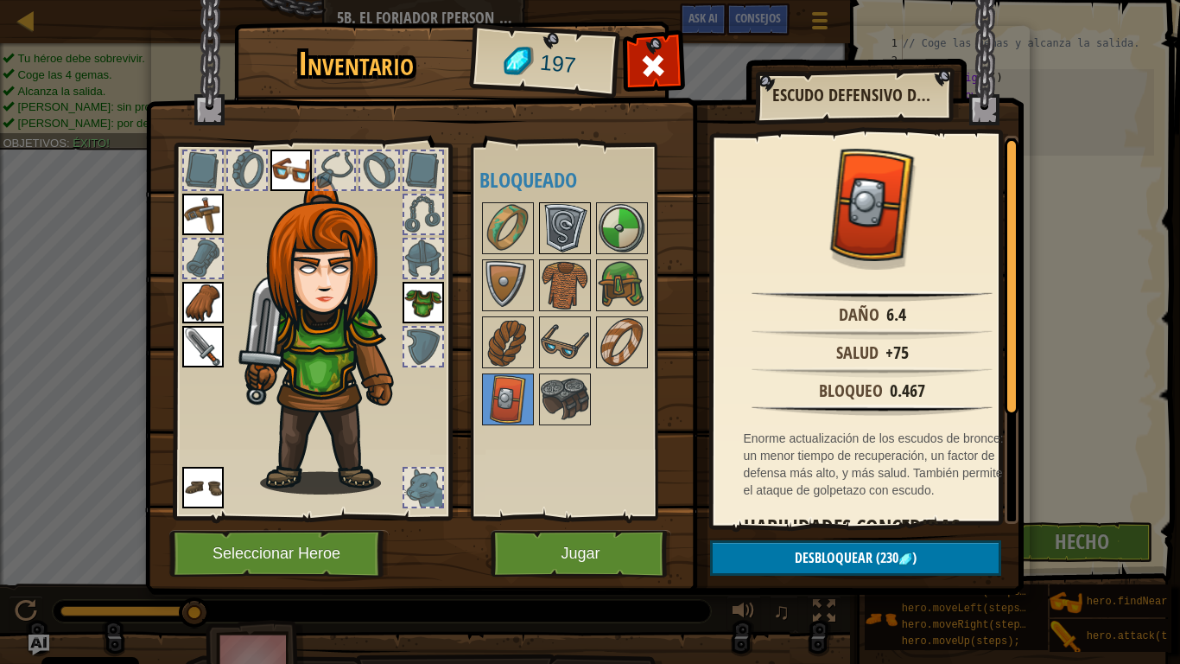
click at [560, 216] on img at bounding box center [565, 228] width 48 height 48
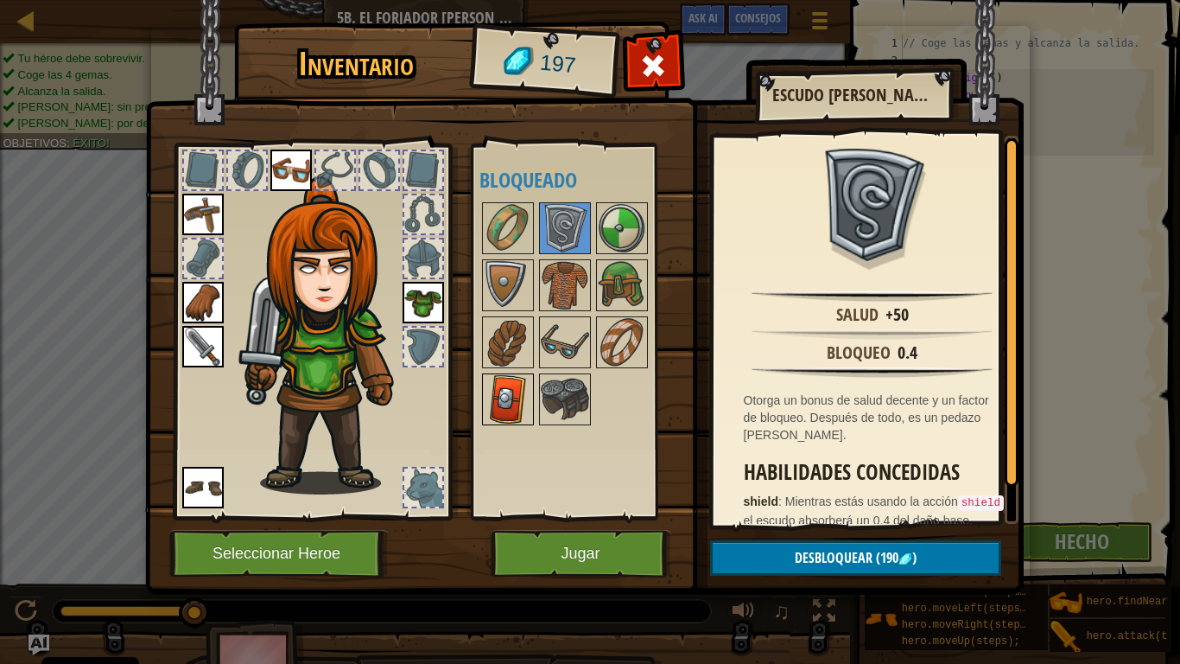
click at [516, 385] on img at bounding box center [508, 399] width 48 height 48
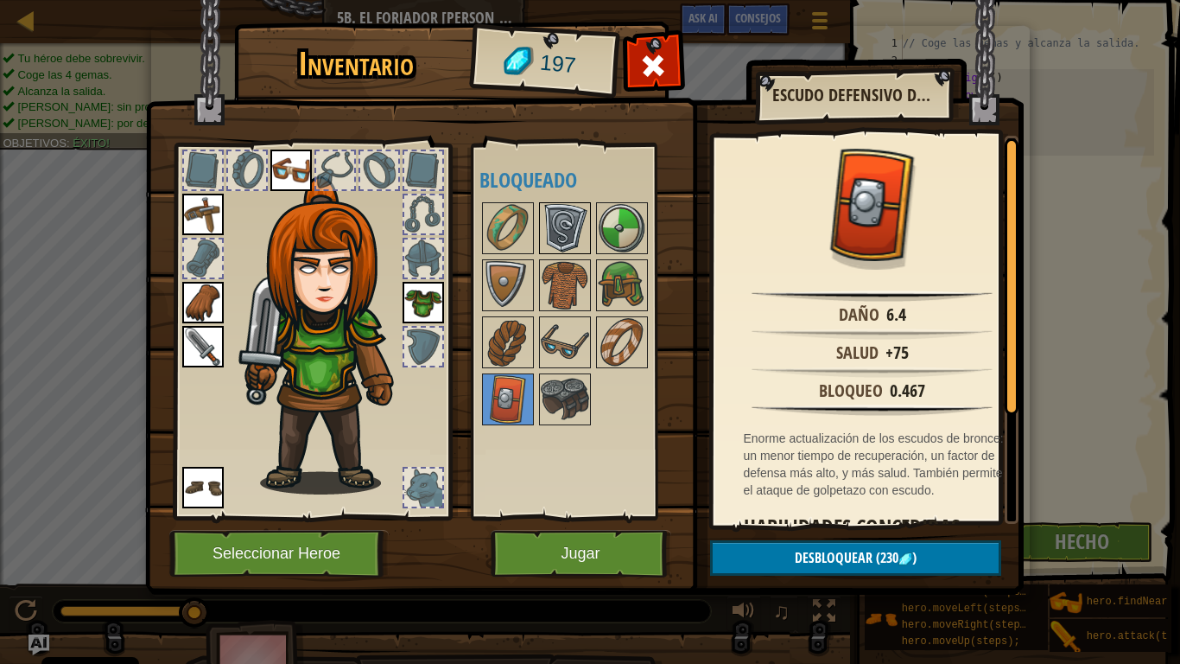
click at [573, 235] on img at bounding box center [565, 228] width 48 height 48
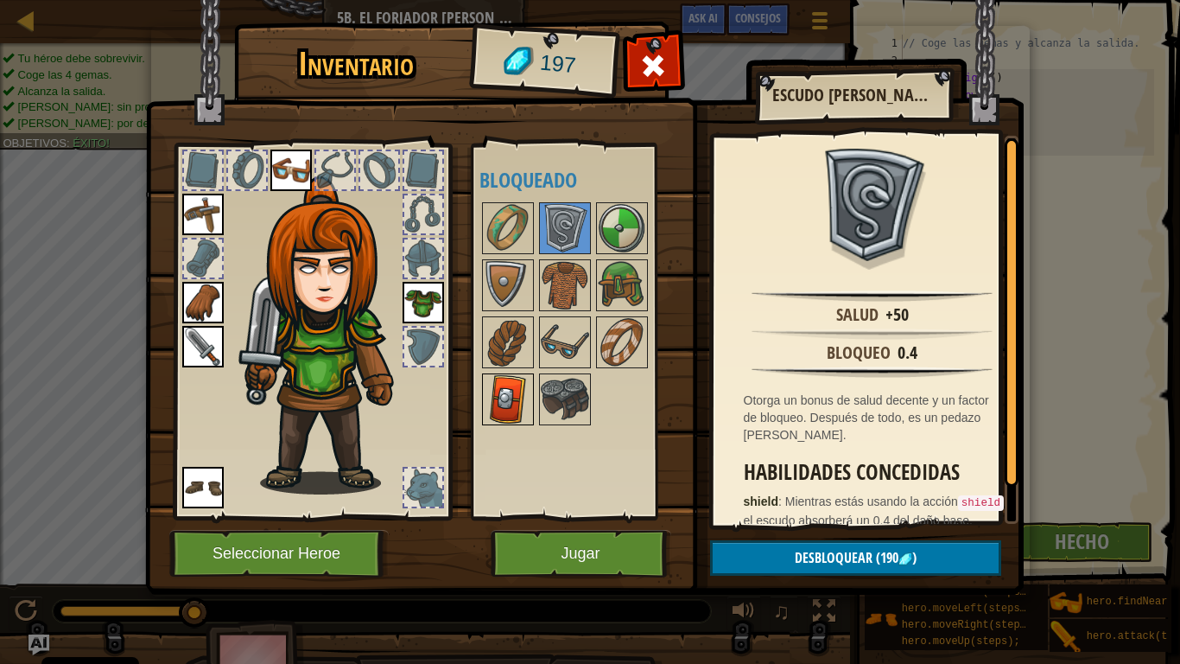
click at [508, 386] on img at bounding box center [508, 399] width 48 height 48
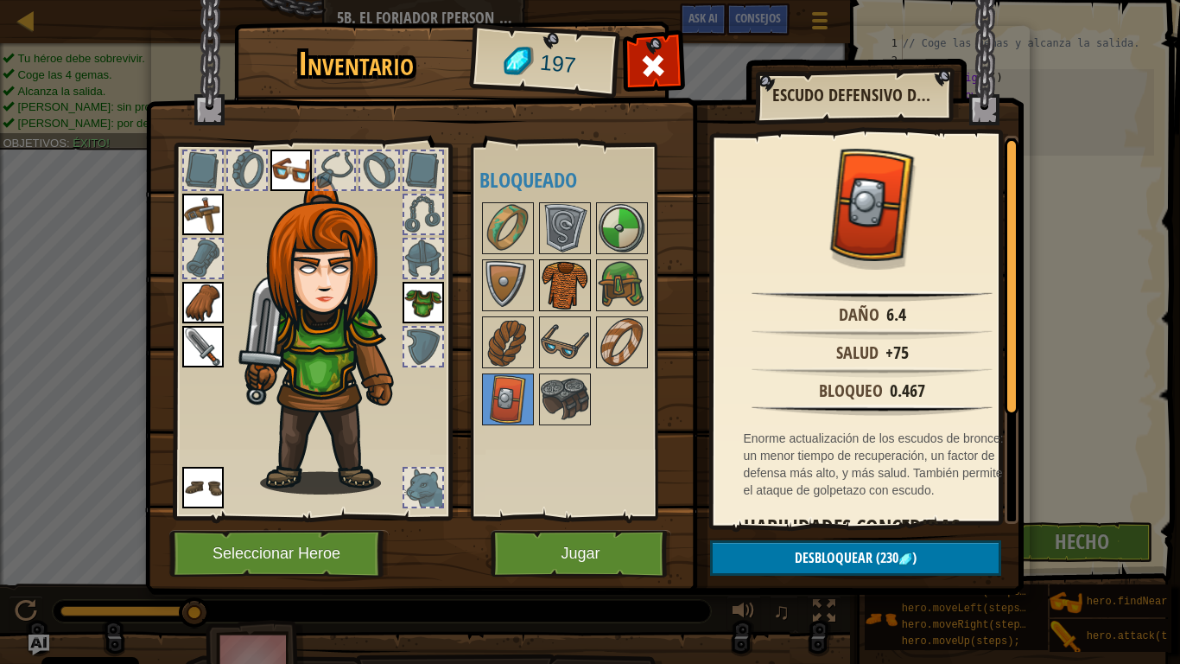
click at [542, 276] on img at bounding box center [565, 285] width 48 height 48
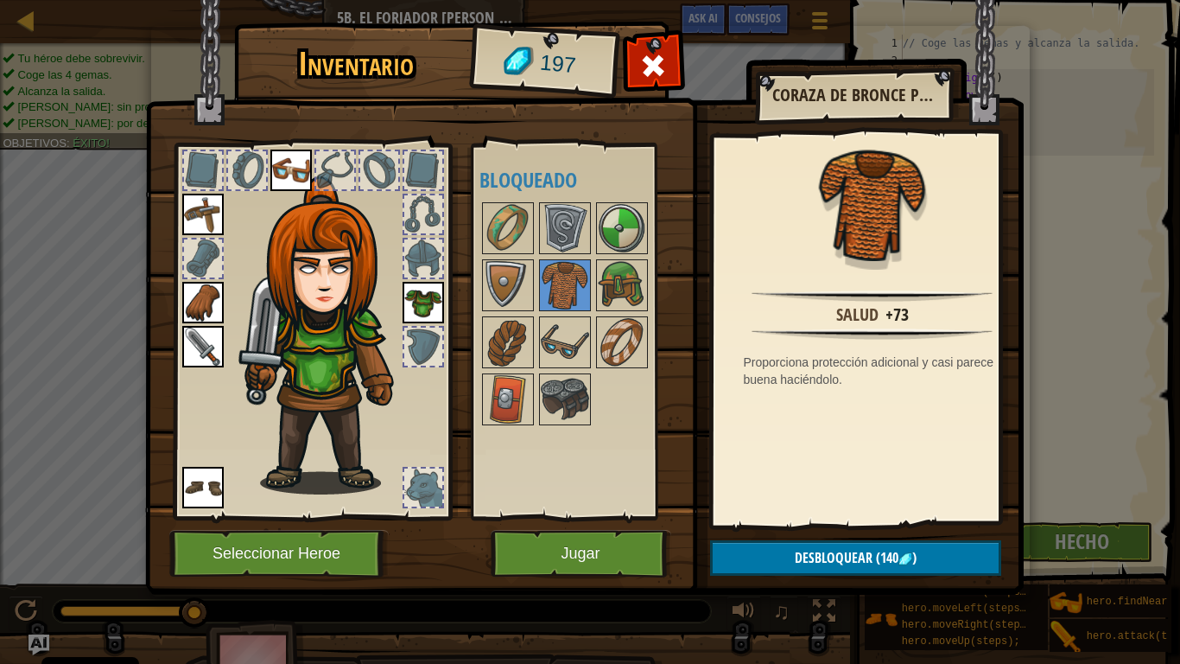
click at [427, 285] on img at bounding box center [423, 302] width 41 height 41
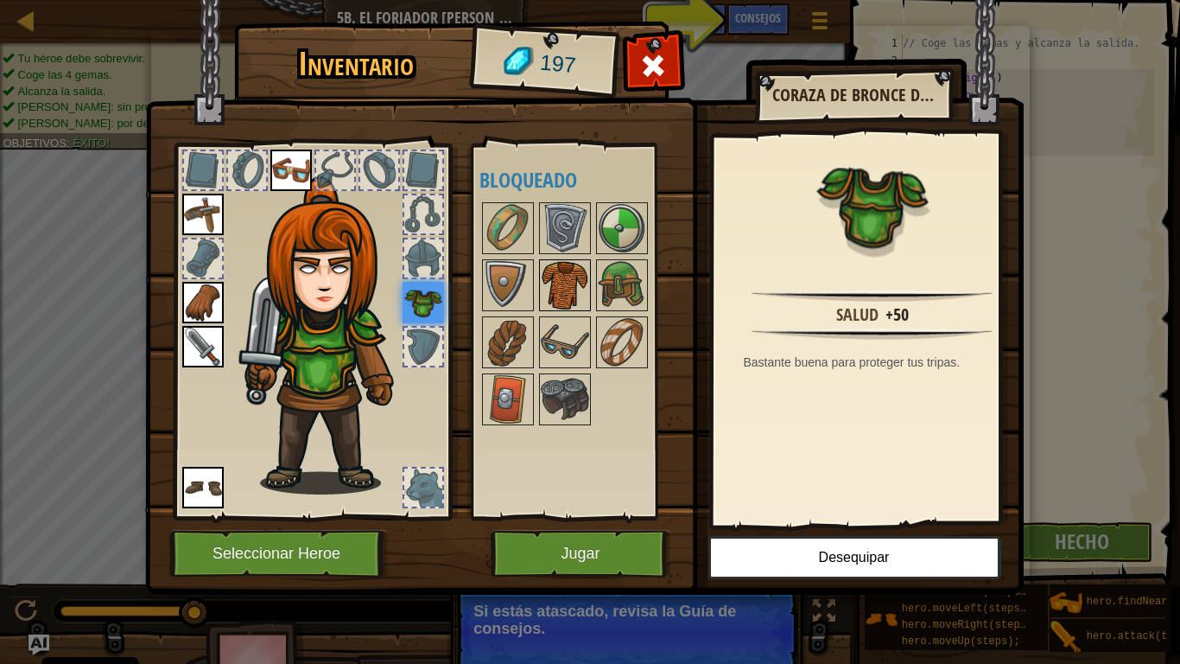
click at [541, 290] on img at bounding box center [565, 285] width 48 height 48
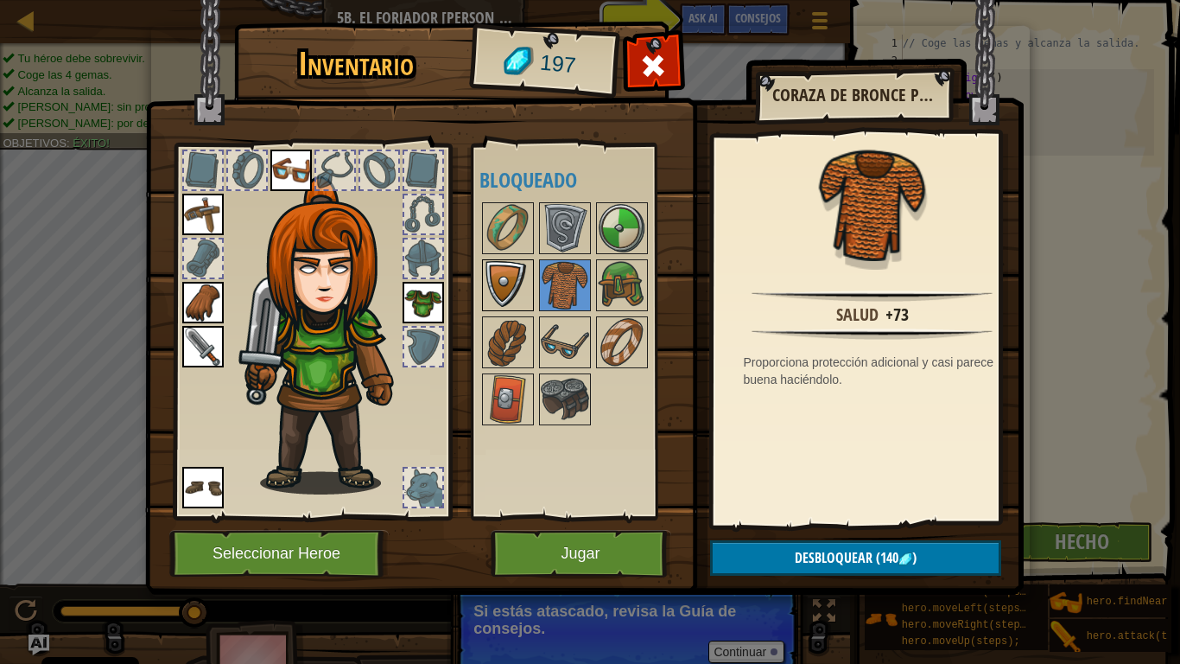
click at [518, 291] on img at bounding box center [508, 285] width 48 height 48
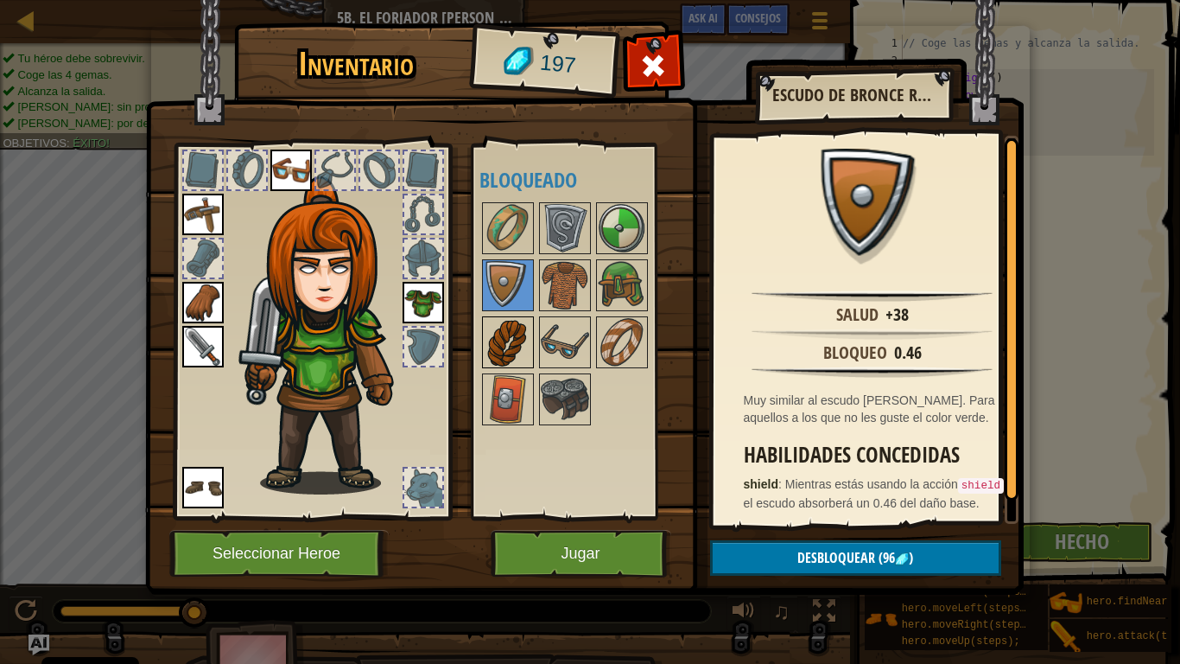
click at [513, 335] on img at bounding box center [508, 342] width 48 height 48
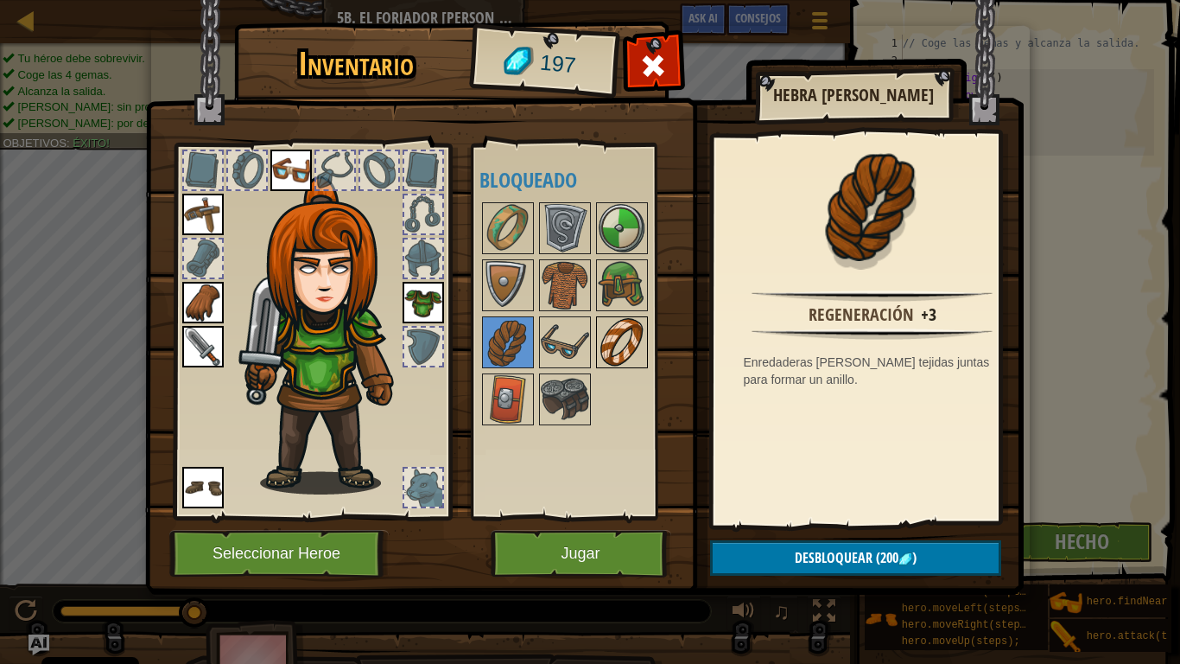
click at [616, 351] on img at bounding box center [622, 342] width 48 height 48
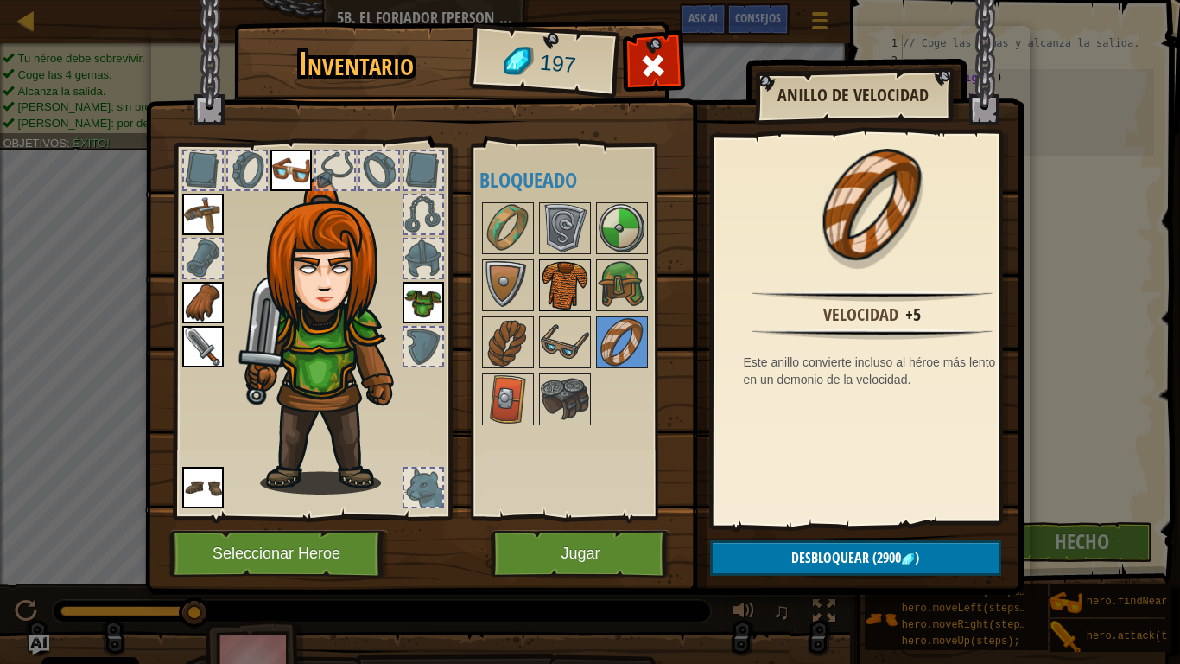
click at [563, 288] on img at bounding box center [565, 285] width 48 height 48
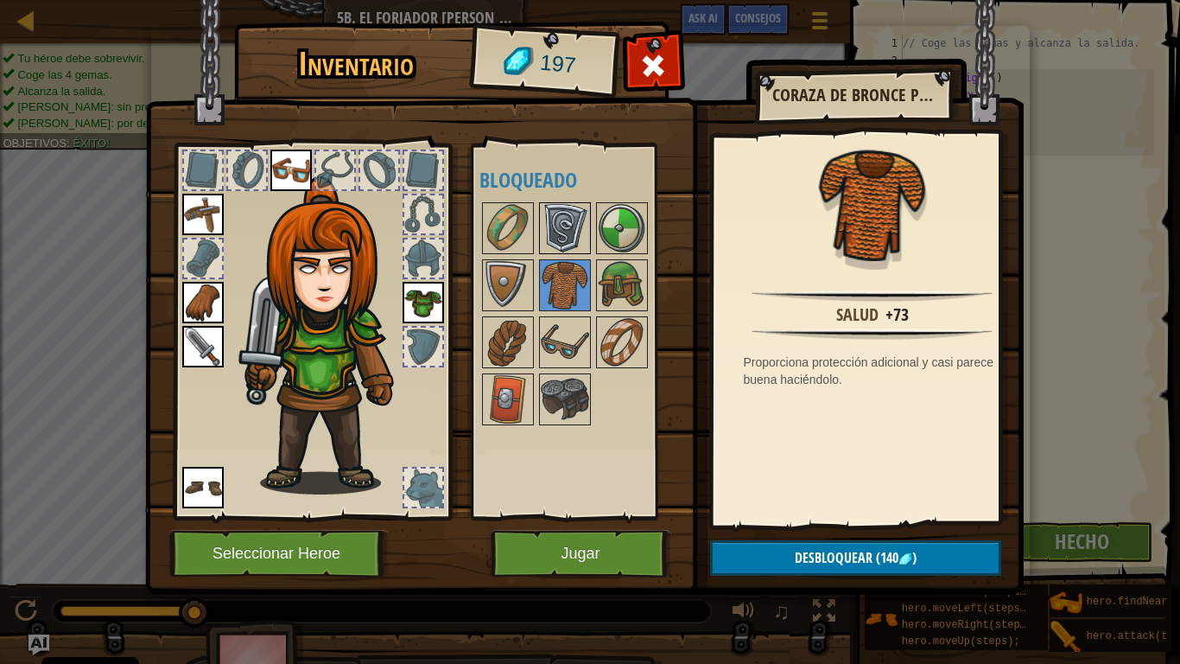
click at [563, 234] on img at bounding box center [565, 228] width 48 height 48
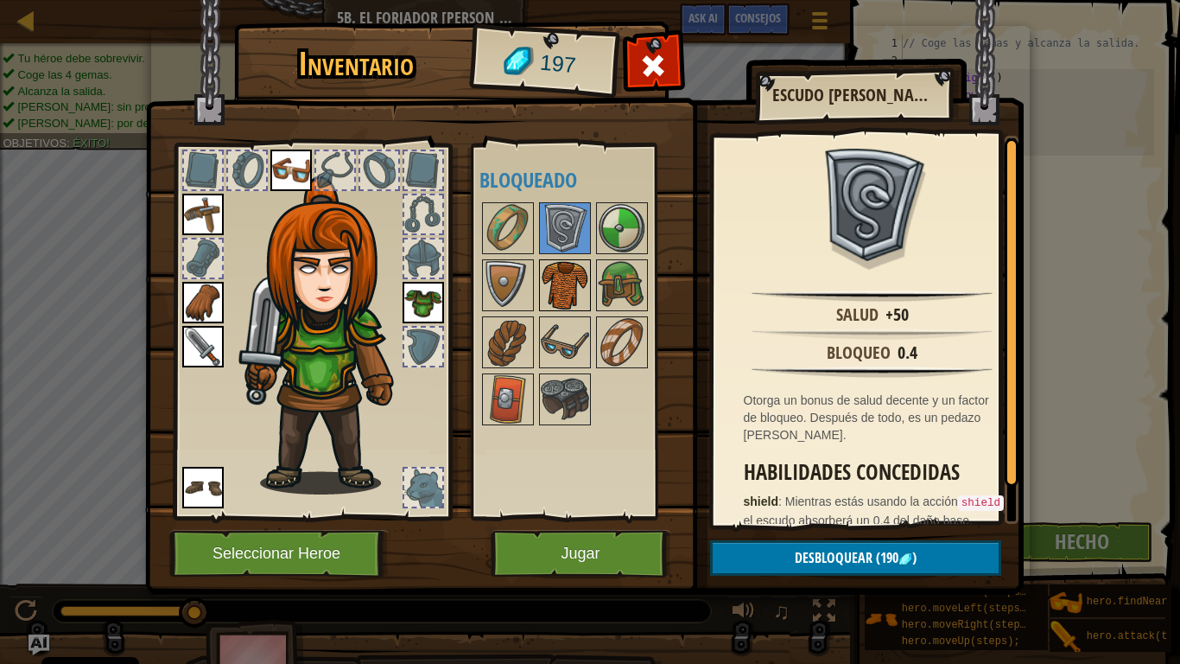
click at [555, 276] on img at bounding box center [565, 285] width 48 height 48
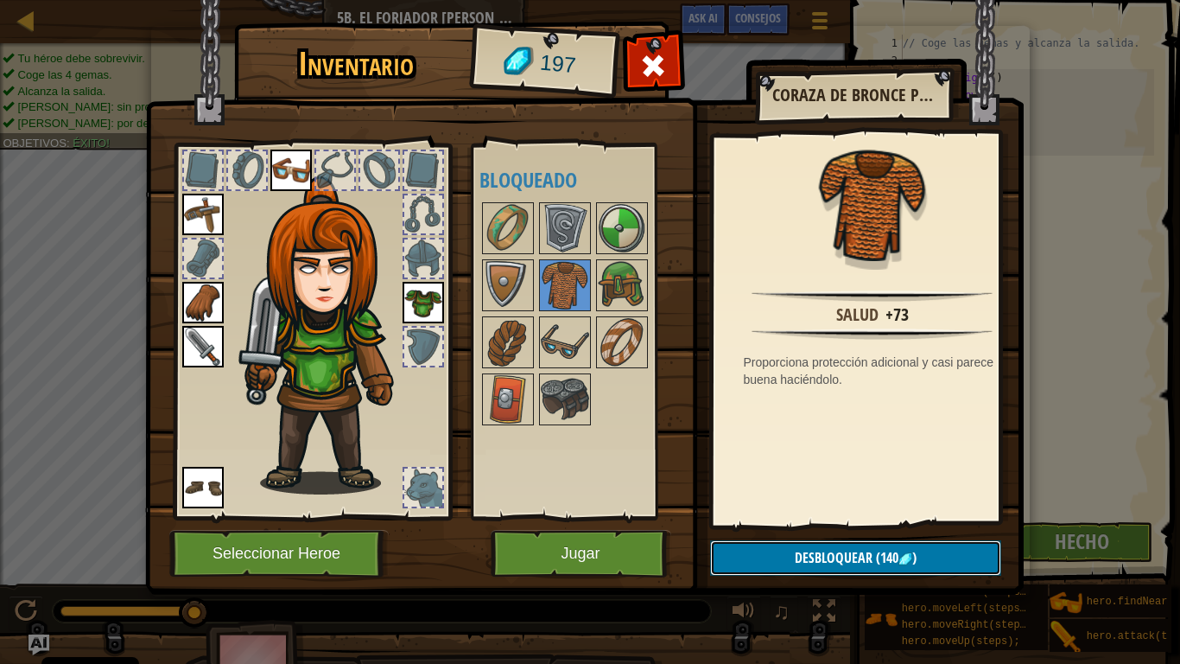
click at [848, 548] on button "Desbloquear (140 )" at bounding box center [855, 557] width 291 height 35
click at [850, 547] on button "Confirmar" at bounding box center [855, 557] width 291 height 35
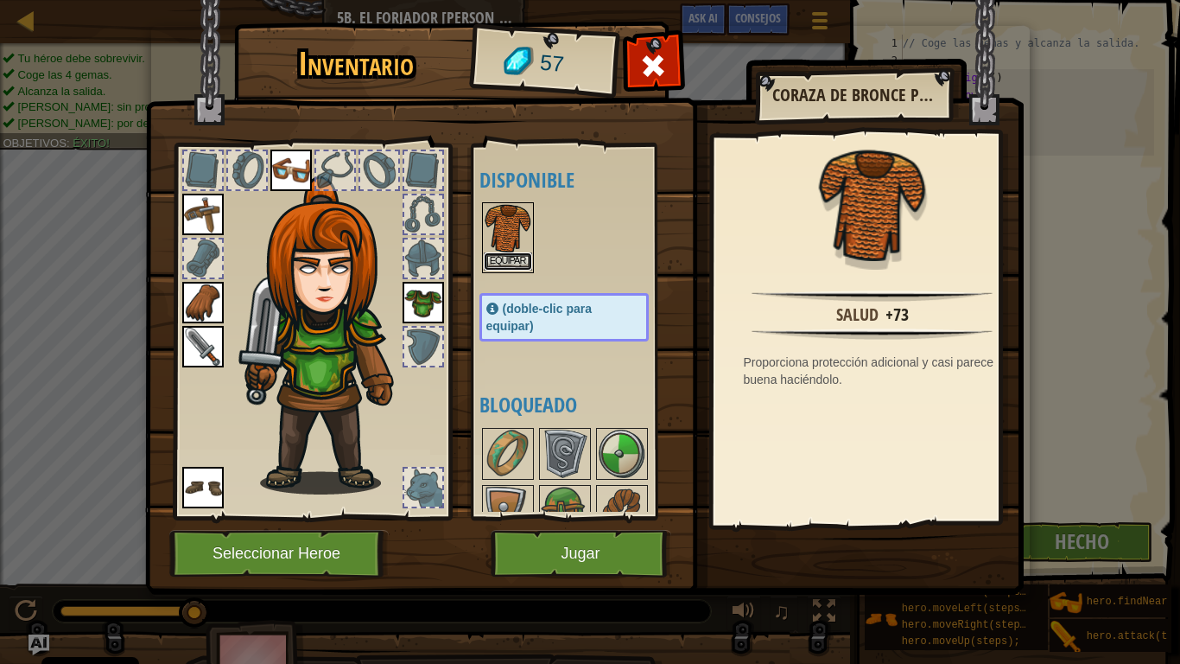
click at [503, 264] on button "Equipar" at bounding box center [508, 261] width 48 height 18
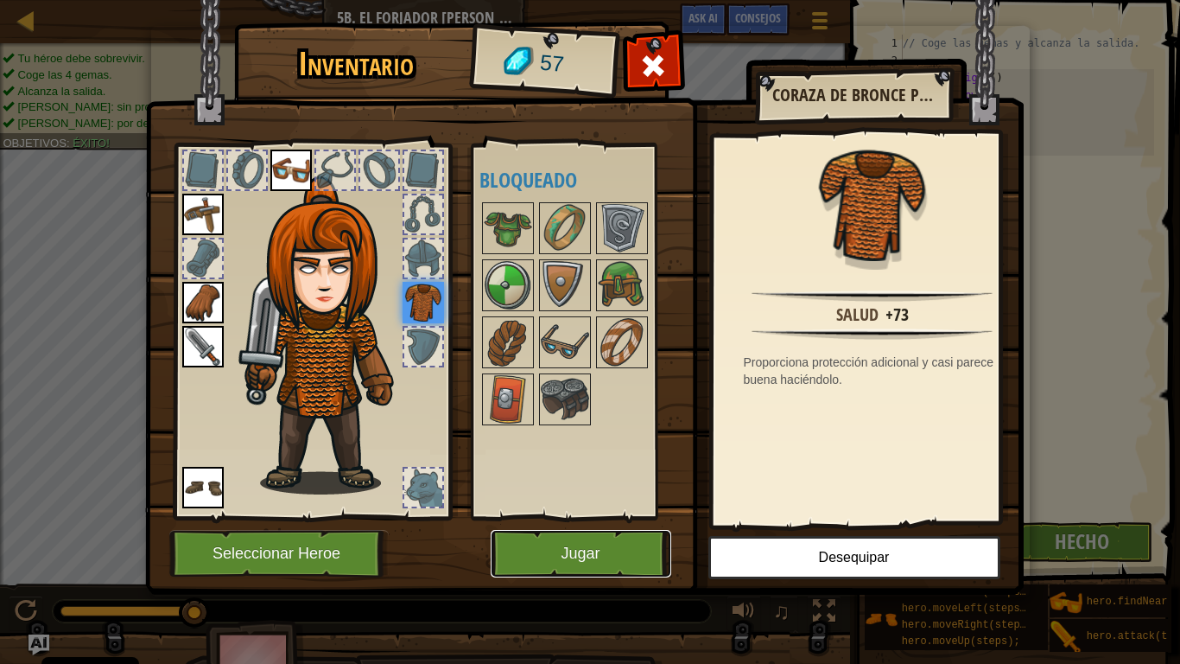
click at [642, 546] on button "Jugar" at bounding box center [581, 554] width 181 height 48
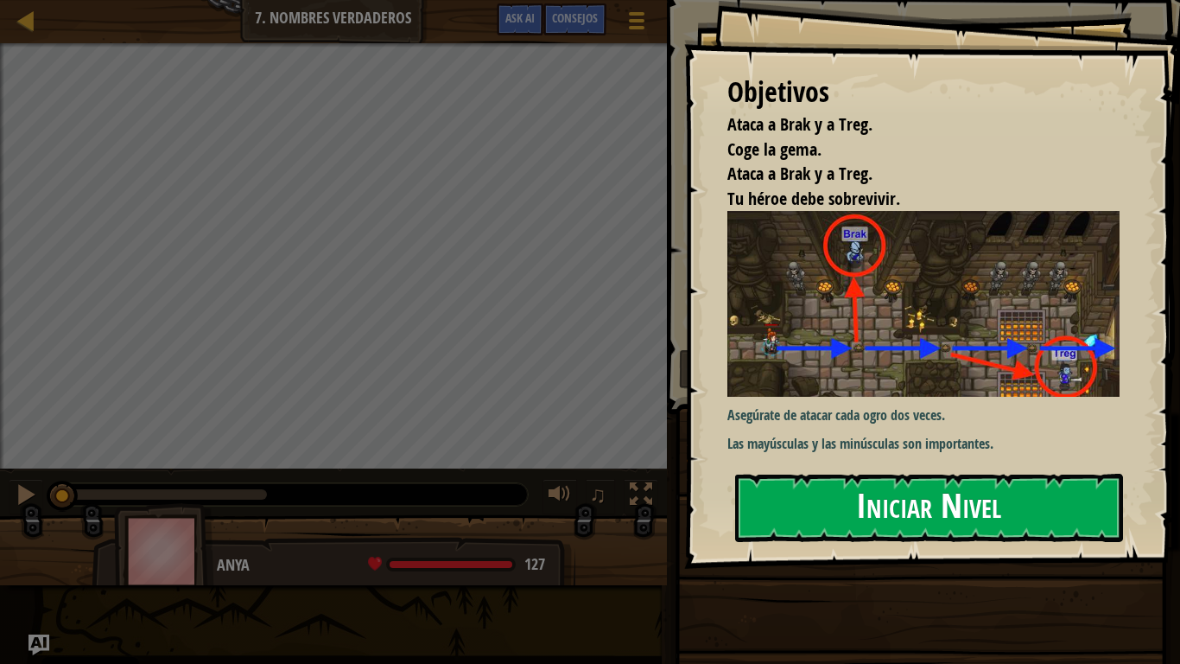
click at [1037, 492] on button "Iniciar Nivel" at bounding box center [929, 508] width 388 height 68
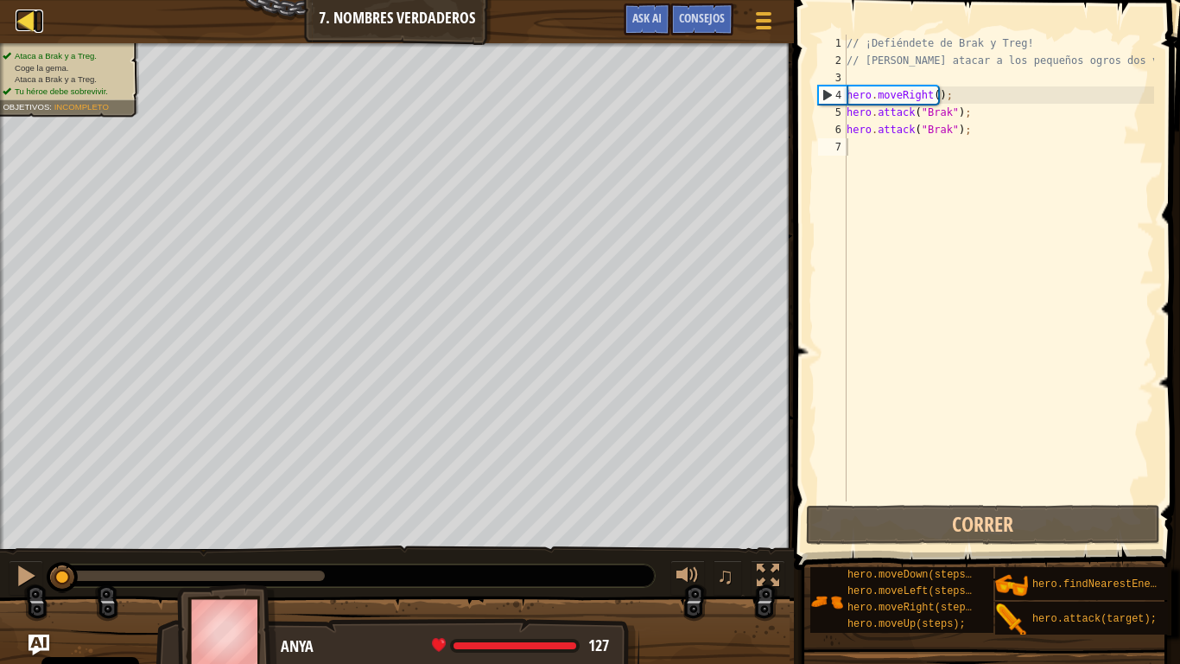
click at [22, 22] on div at bounding box center [27, 21] width 22 height 22
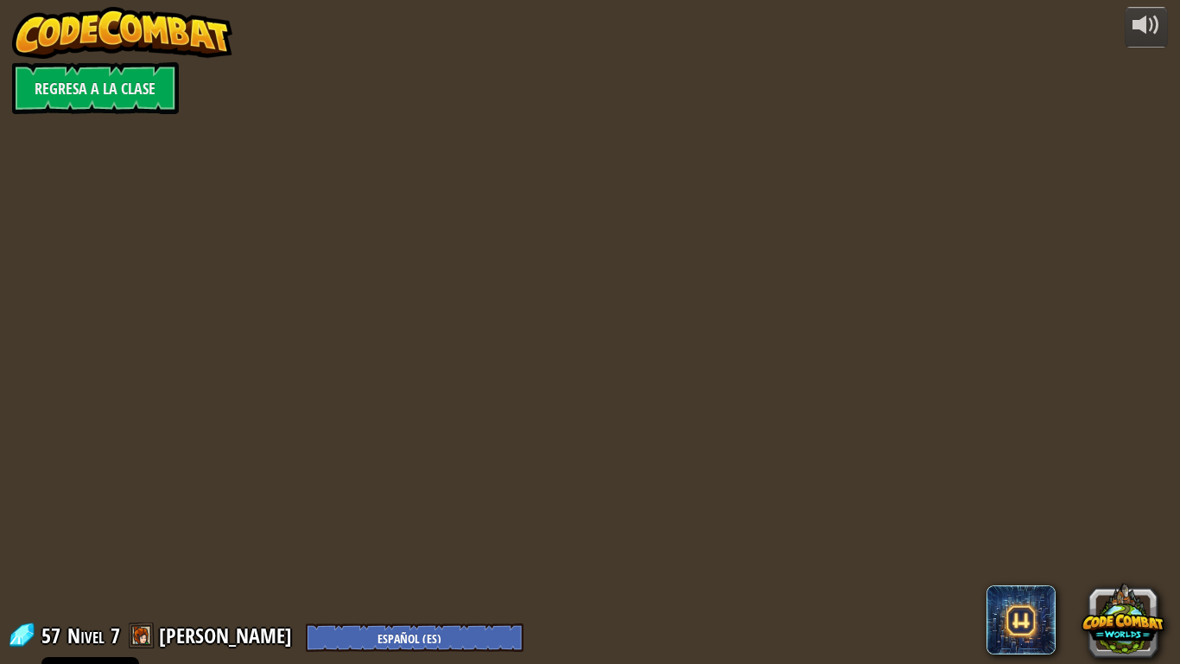
select select "es-ES"
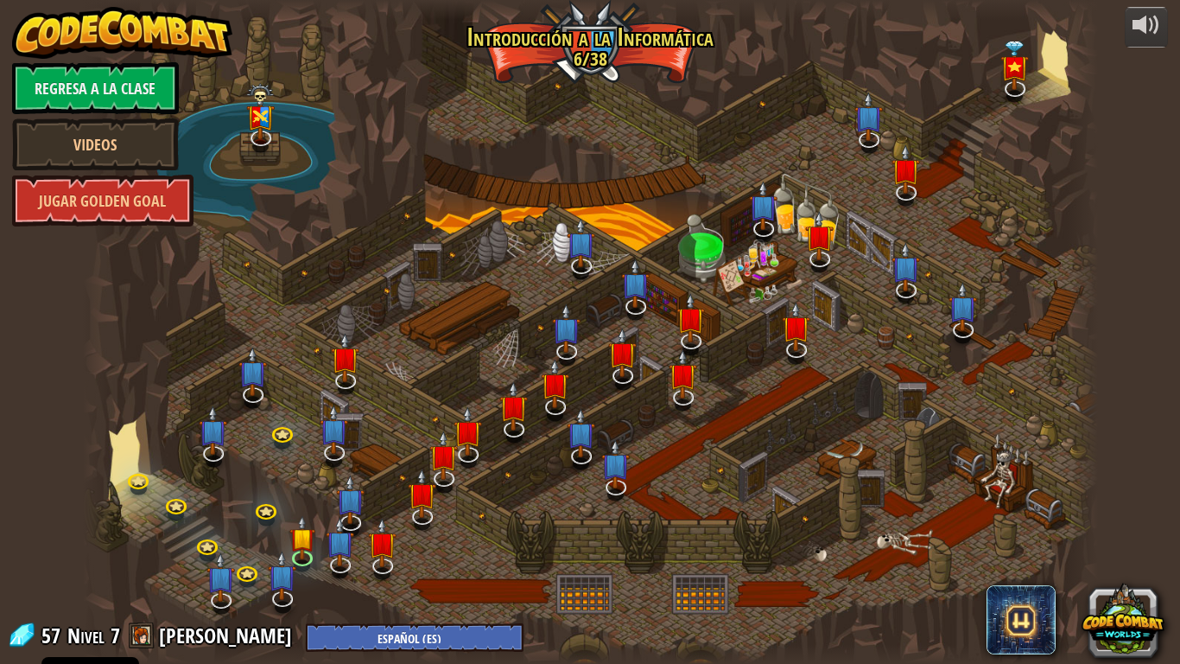
select select "es-ES"
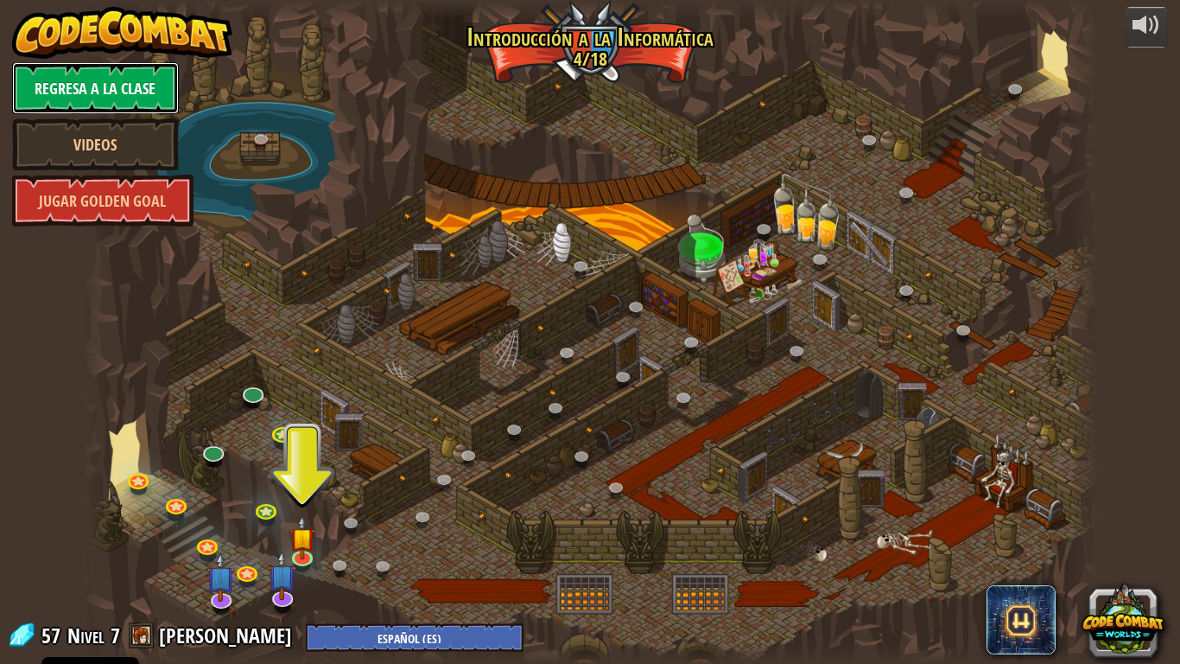
click at [128, 84] on link "Regresa a la clase" at bounding box center [95, 88] width 167 height 52
